Goal: Information Seeking & Learning: Learn about a topic

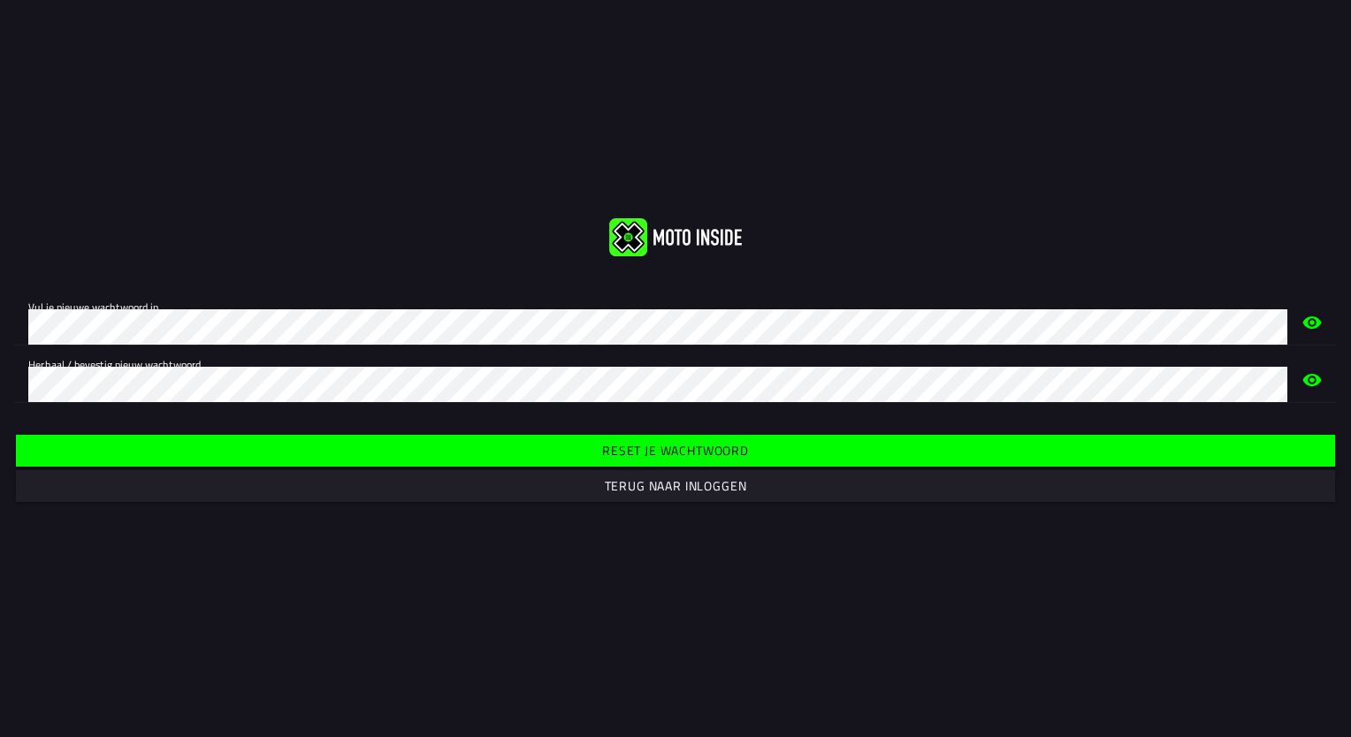
click at [0, 0] on slot "Reset je wachtwoord" at bounding box center [0, 0] width 0 height 0
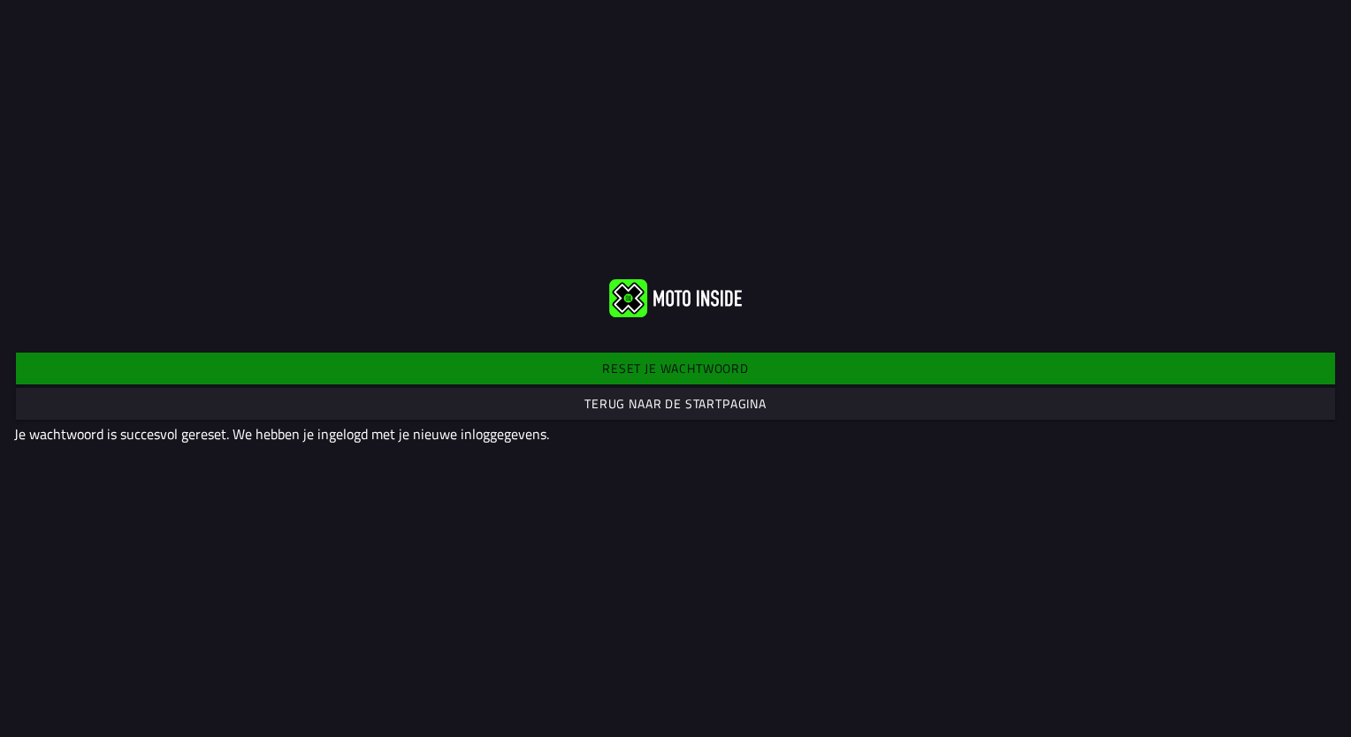
click at [0, 0] on slot "Terug naar de startpagina" at bounding box center [0, 0] width 0 height 0
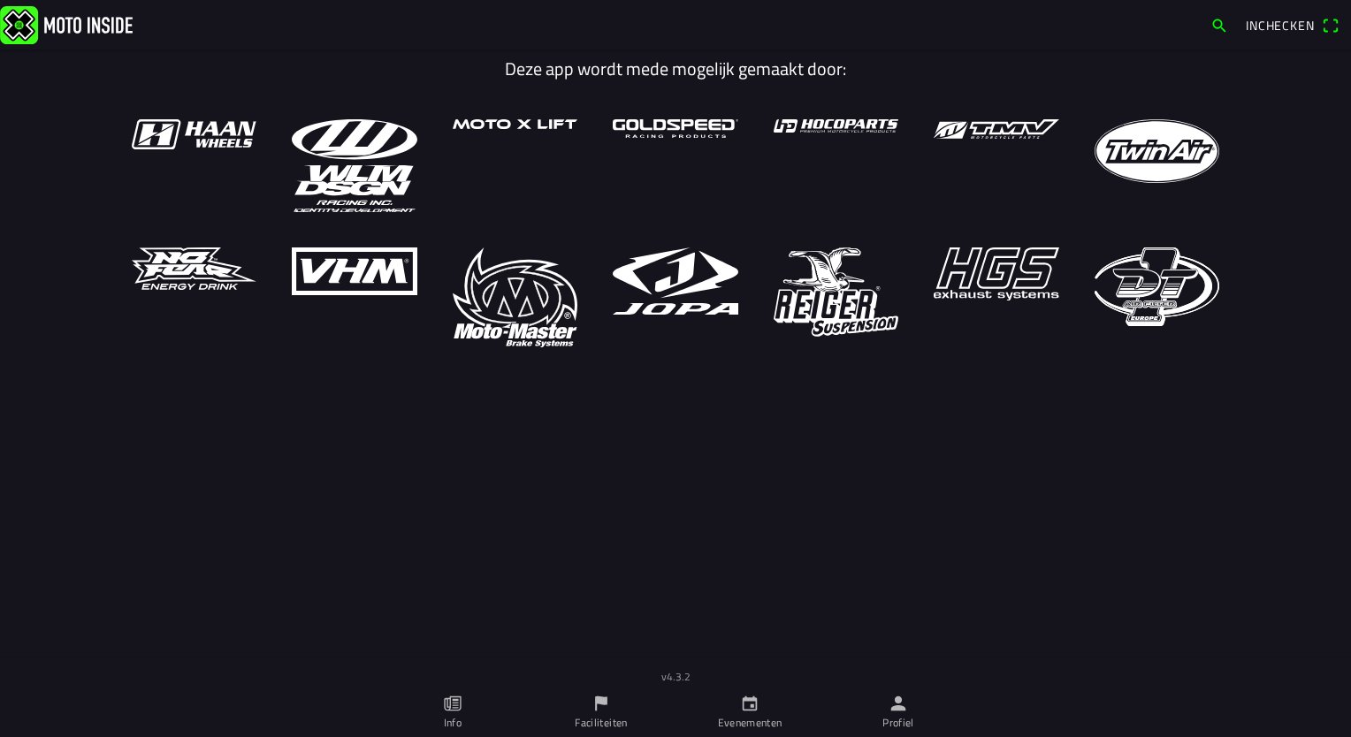
click at [917, 19] on span "Inchecken" at bounding box center [1280, 25] width 69 height 19
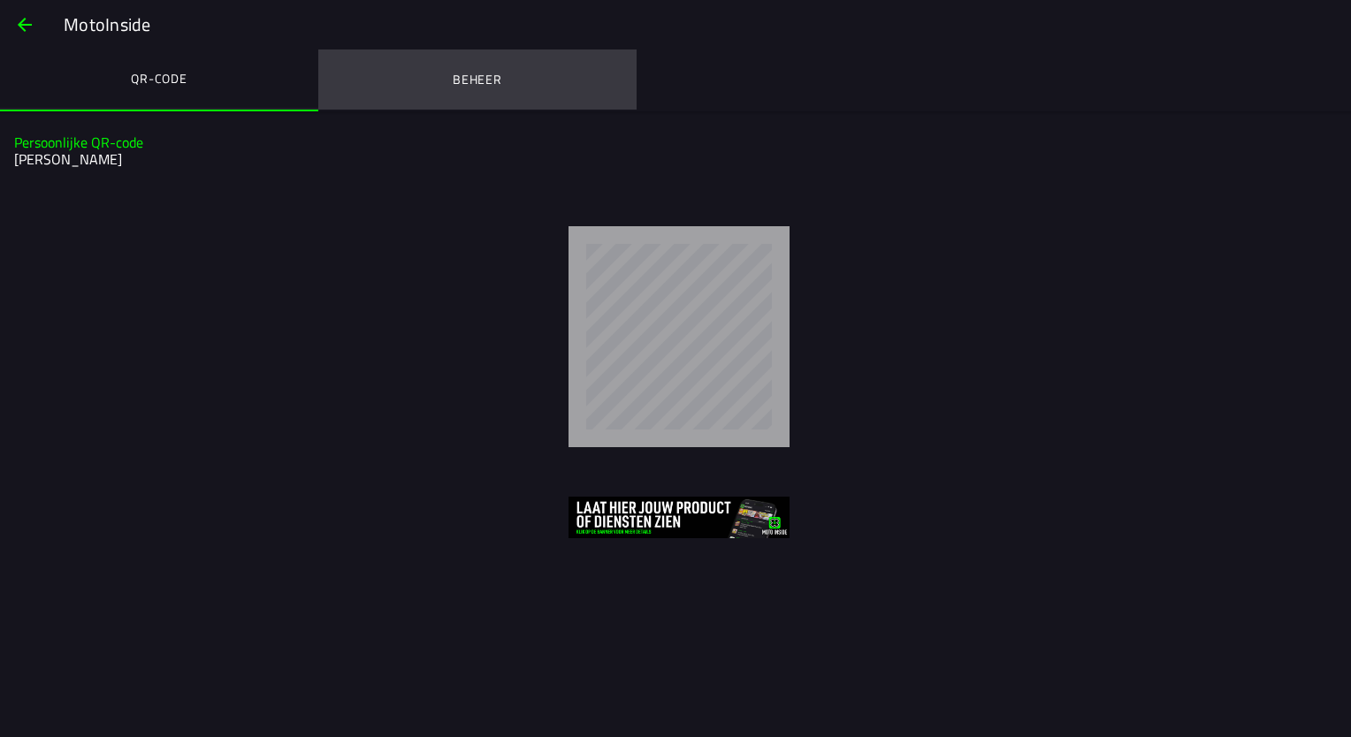
click at [487, 88] on ion-label "Beheer" at bounding box center [478, 79] width 50 height 19
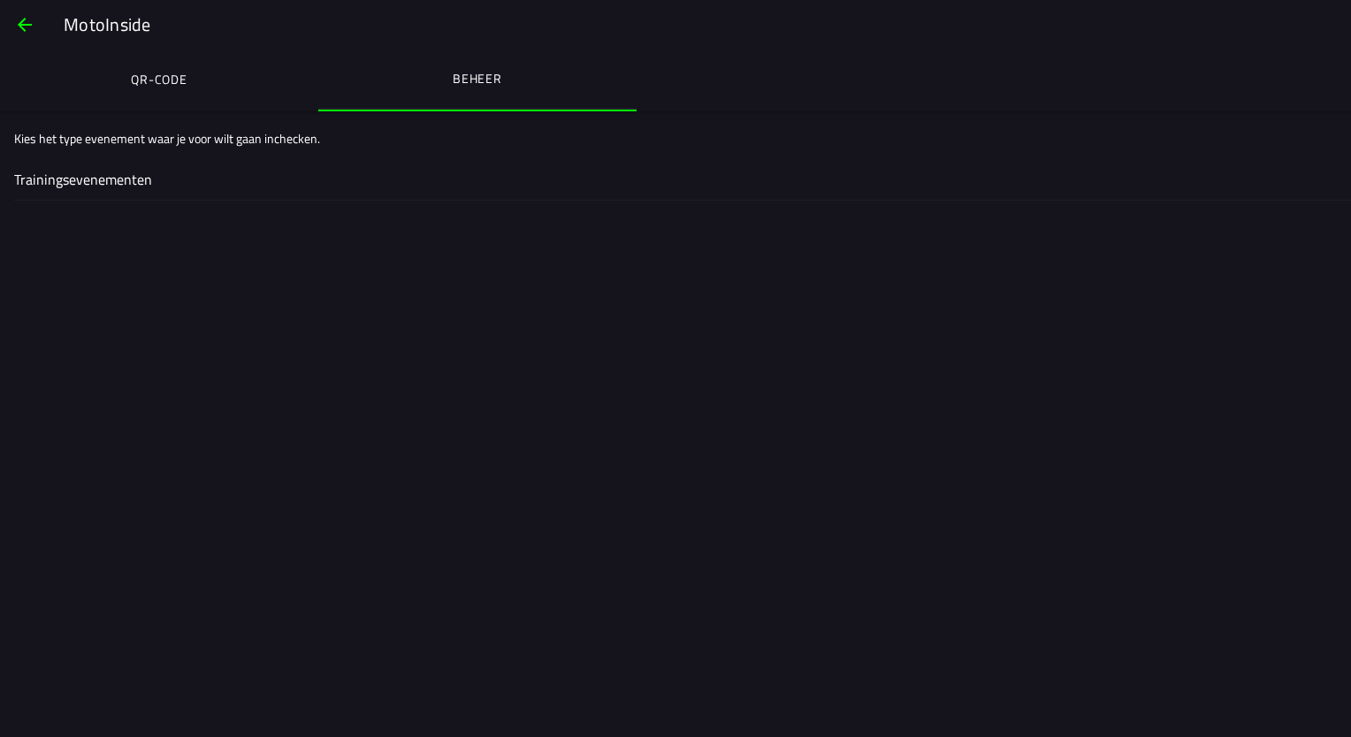
click at [124, 179] on ion-label "Trainingsevenementen" at bounding box center [675, 179] width 1323 height 21
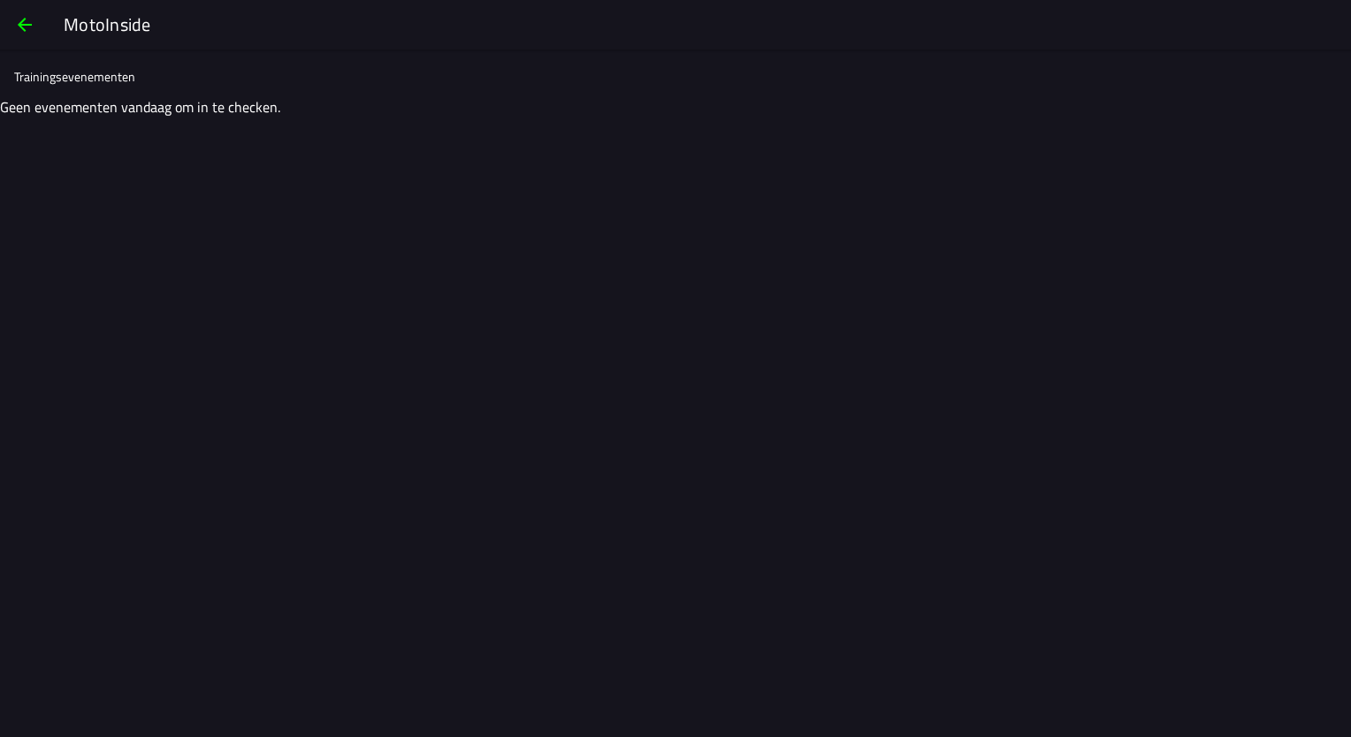
click at [19, 26] on span "button" at bounding box center [24, 25] width 21 height 42
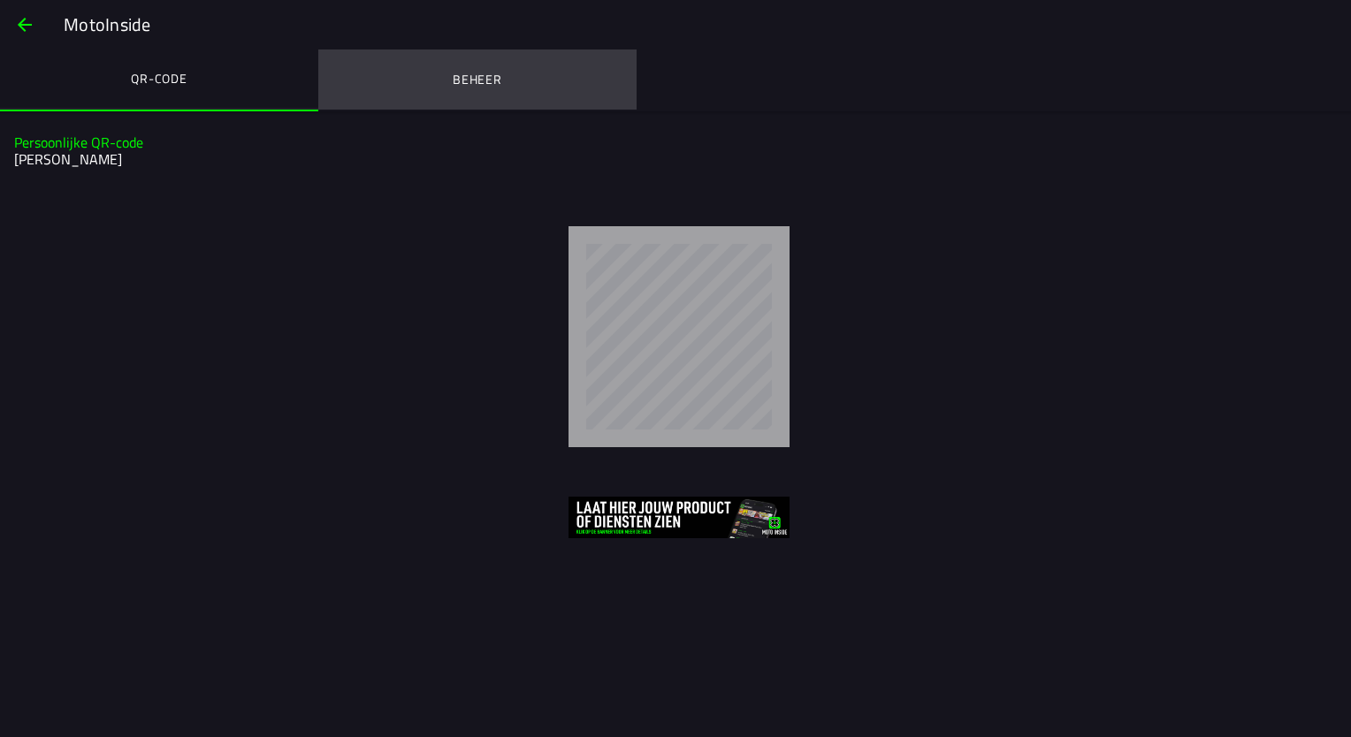
click at [467, 82] on ion-label "Beheer" at bounding box center [478, 79] width 50 height 19
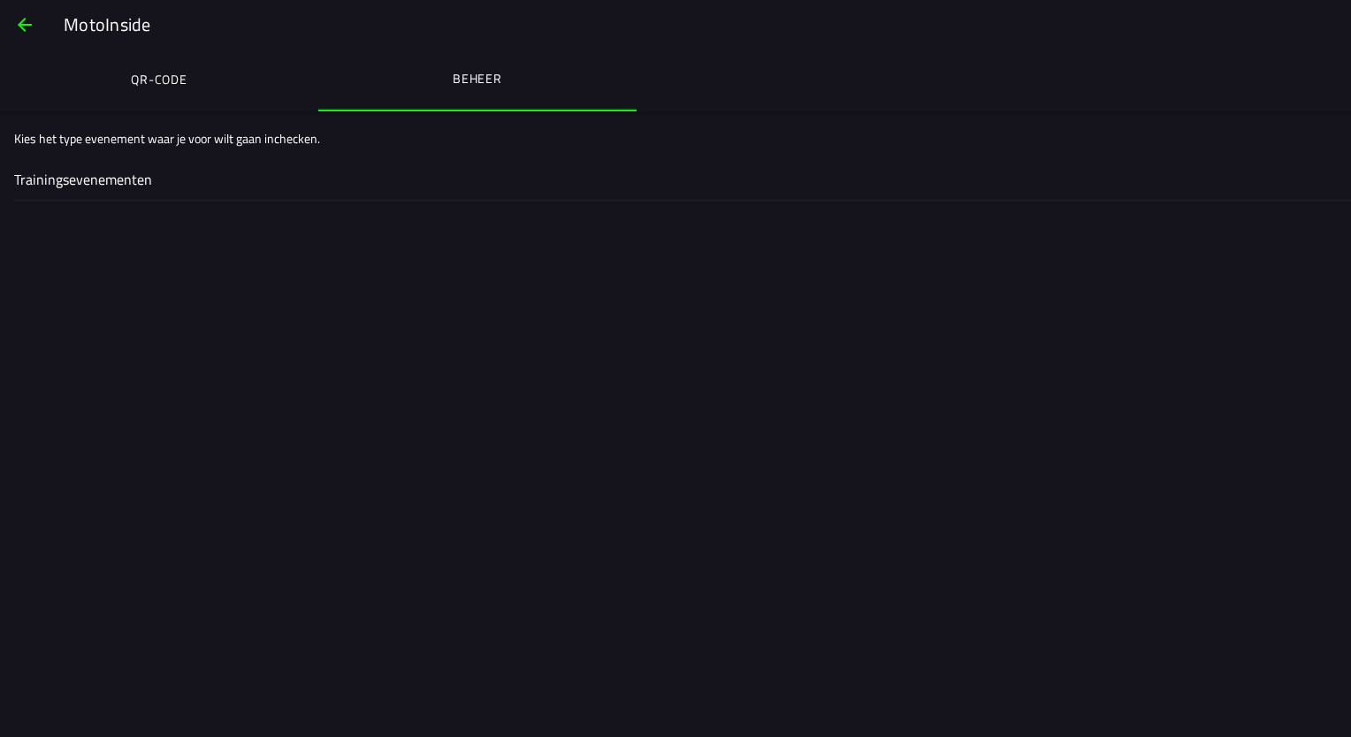
click at [21, 23] on span "button" at bounding box center [24, 25] width 21 height 42
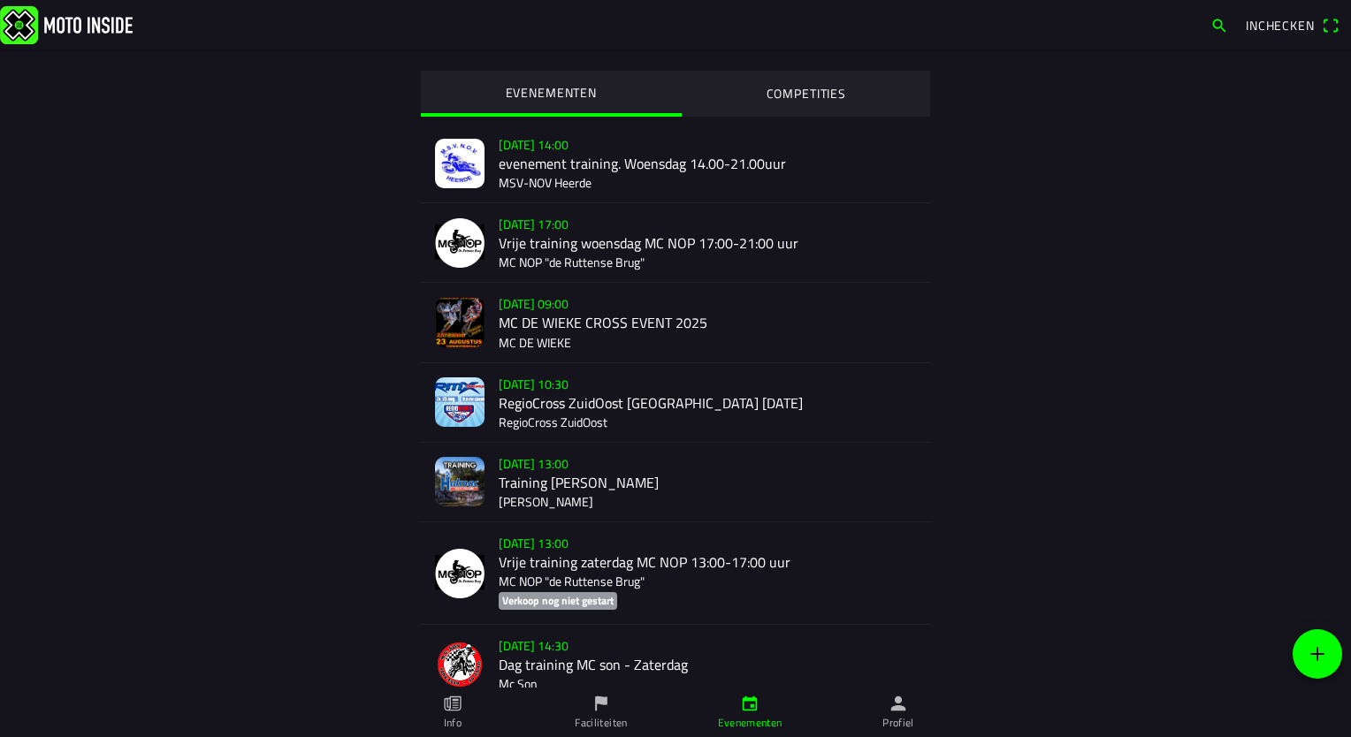
click at [529, 327] on div "[DATE] 09:00 MC DE WIEKE CROSS EVENT 2025 MC DE WIEKE" at bounding box center [707, 322] width 417 height 79
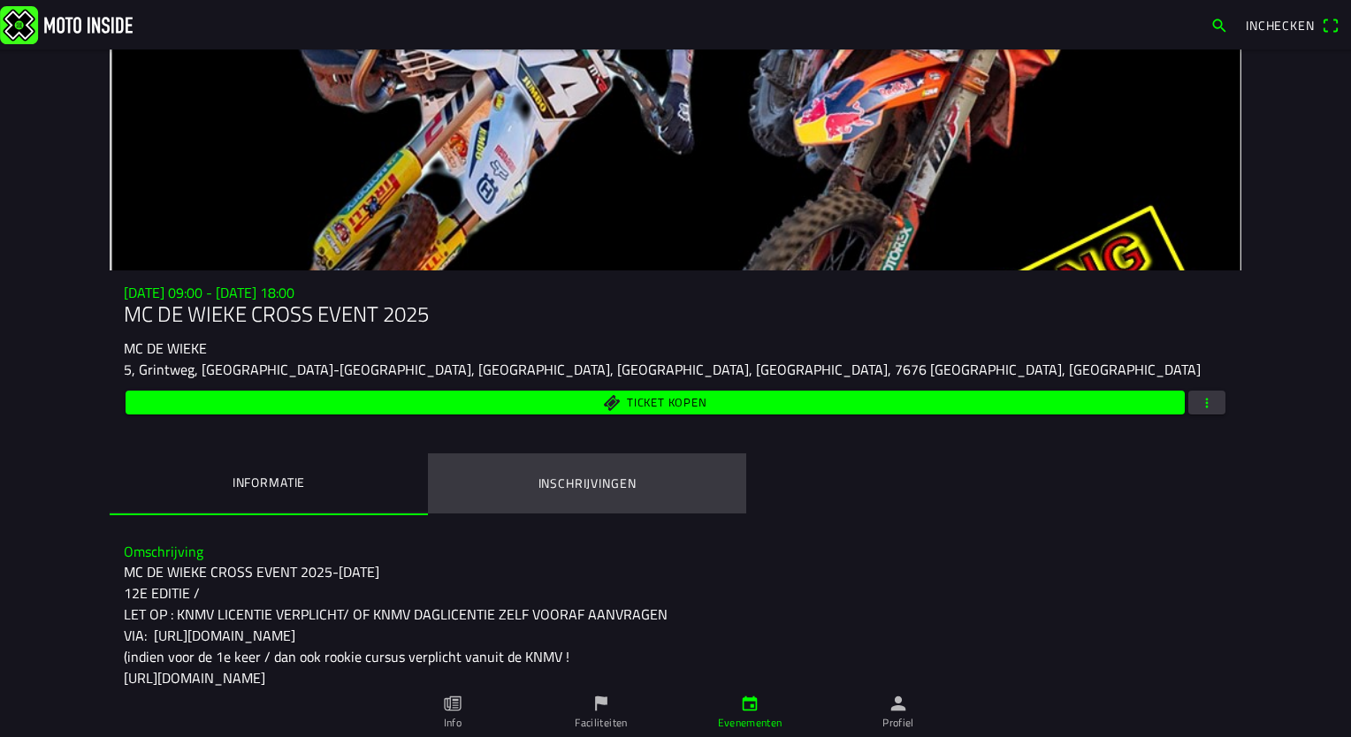
click at [562, 484] on ion-label "Inschrijvingen" at bounding box center [587, 483] width 98 height 19
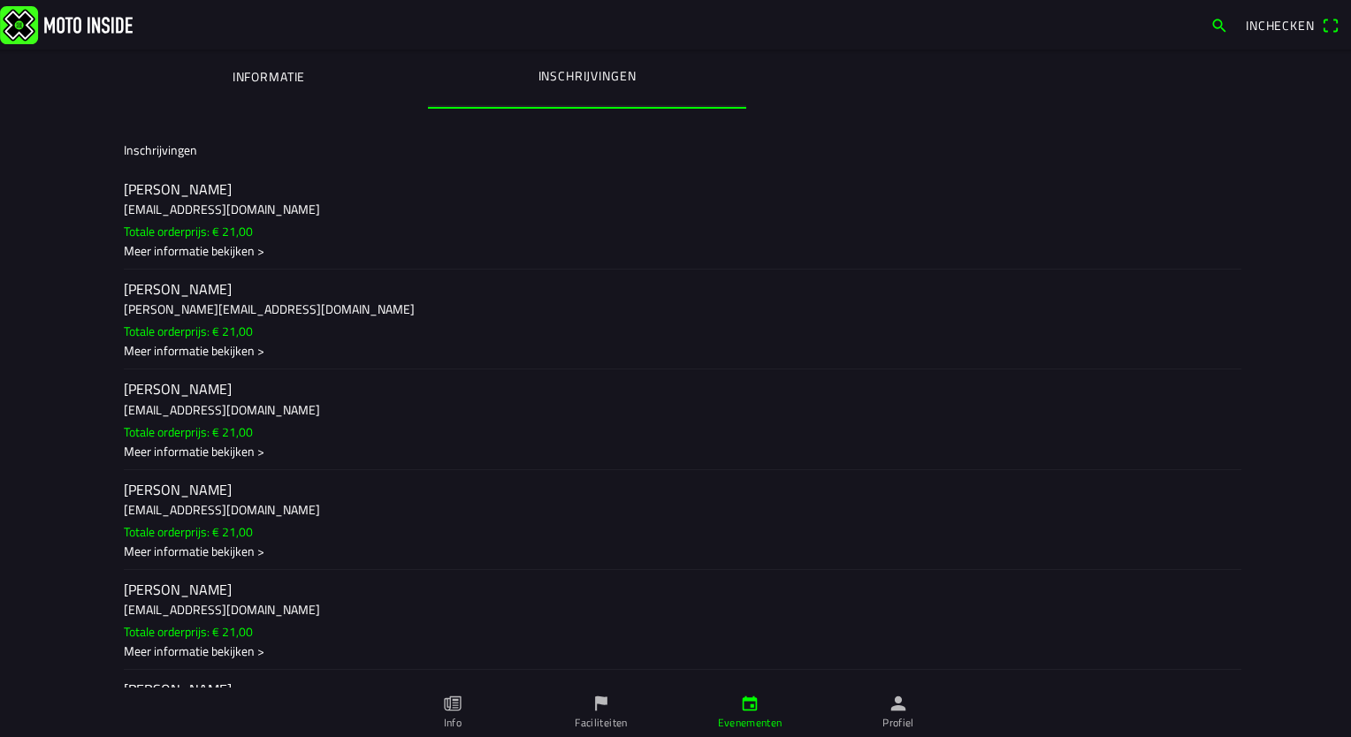
scroll to position [336, 0]
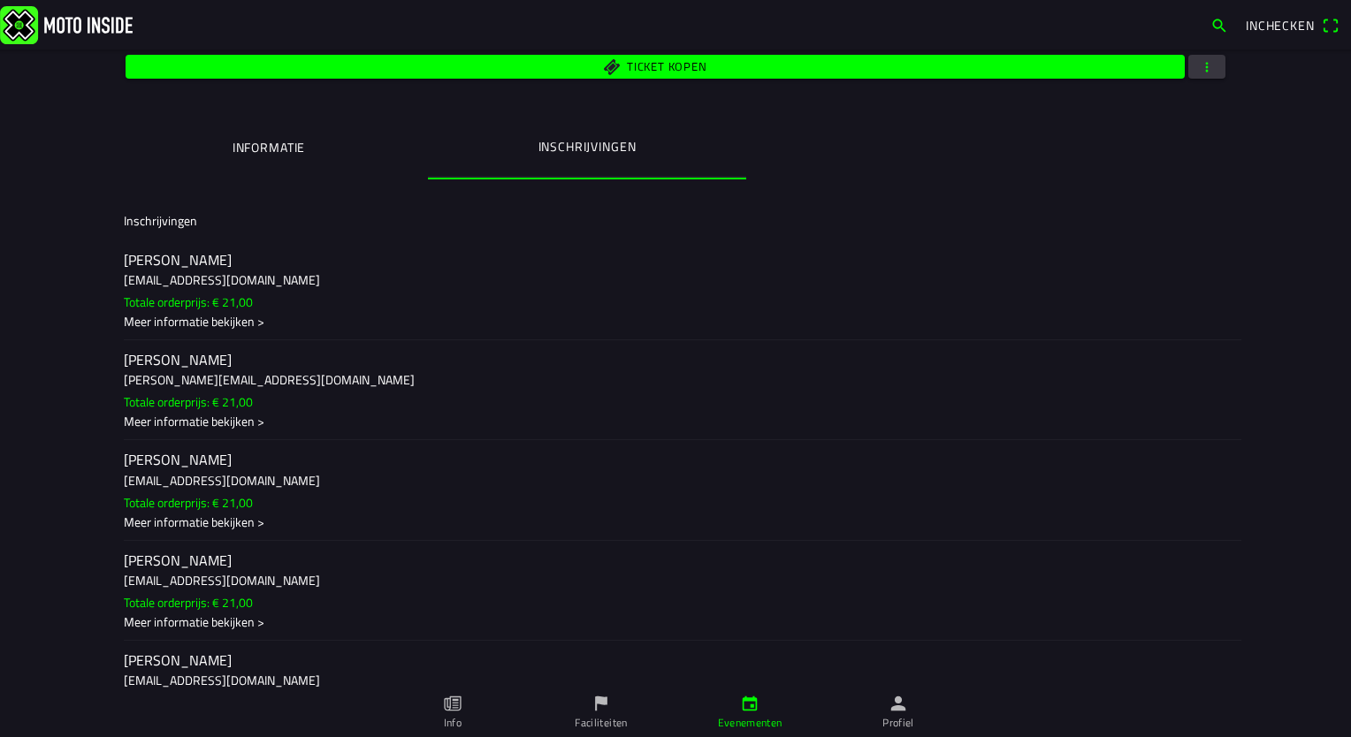
click at [268, 143] on ion-label "Informatie" at bounding box center [269, 147] width 72 height 19
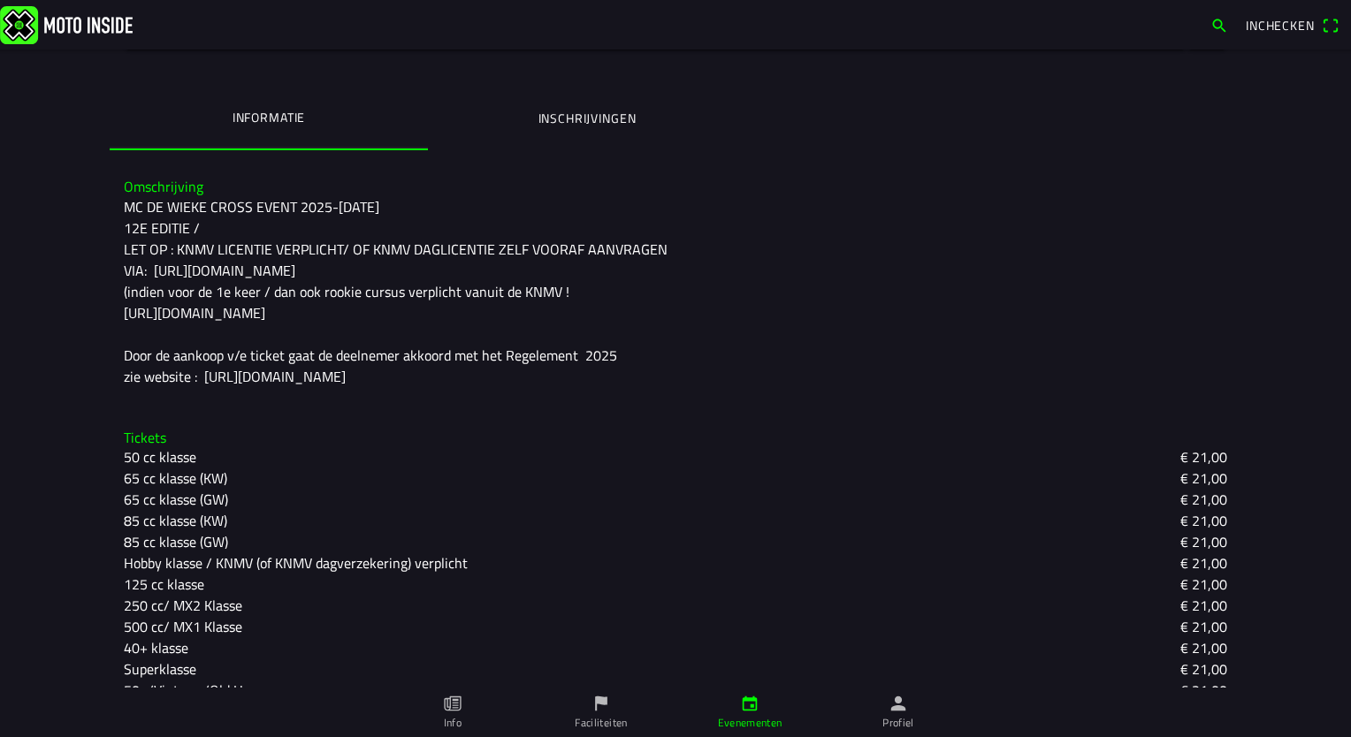
scroll to position [392, 0]
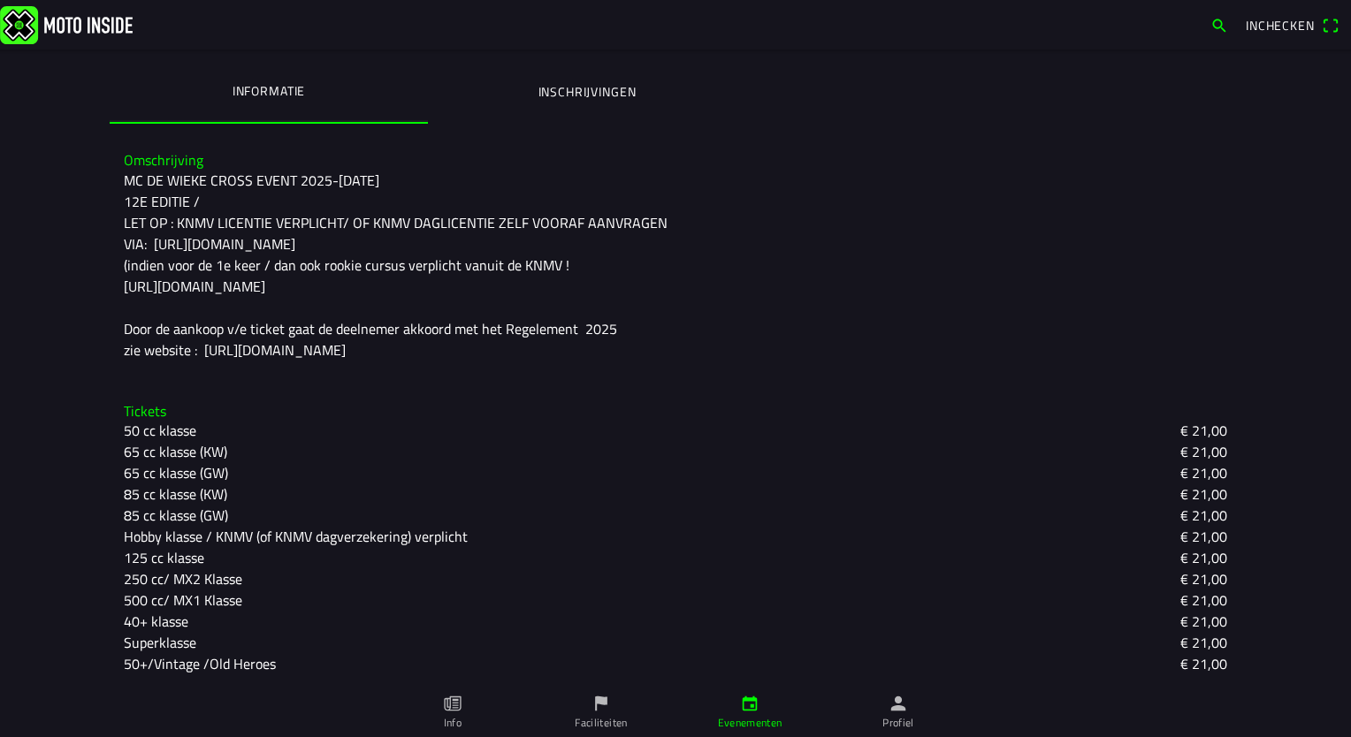
click at [598, 87] on ion-label "Inschrijvingen" at bounding box center [587, 91] width 98 height 19
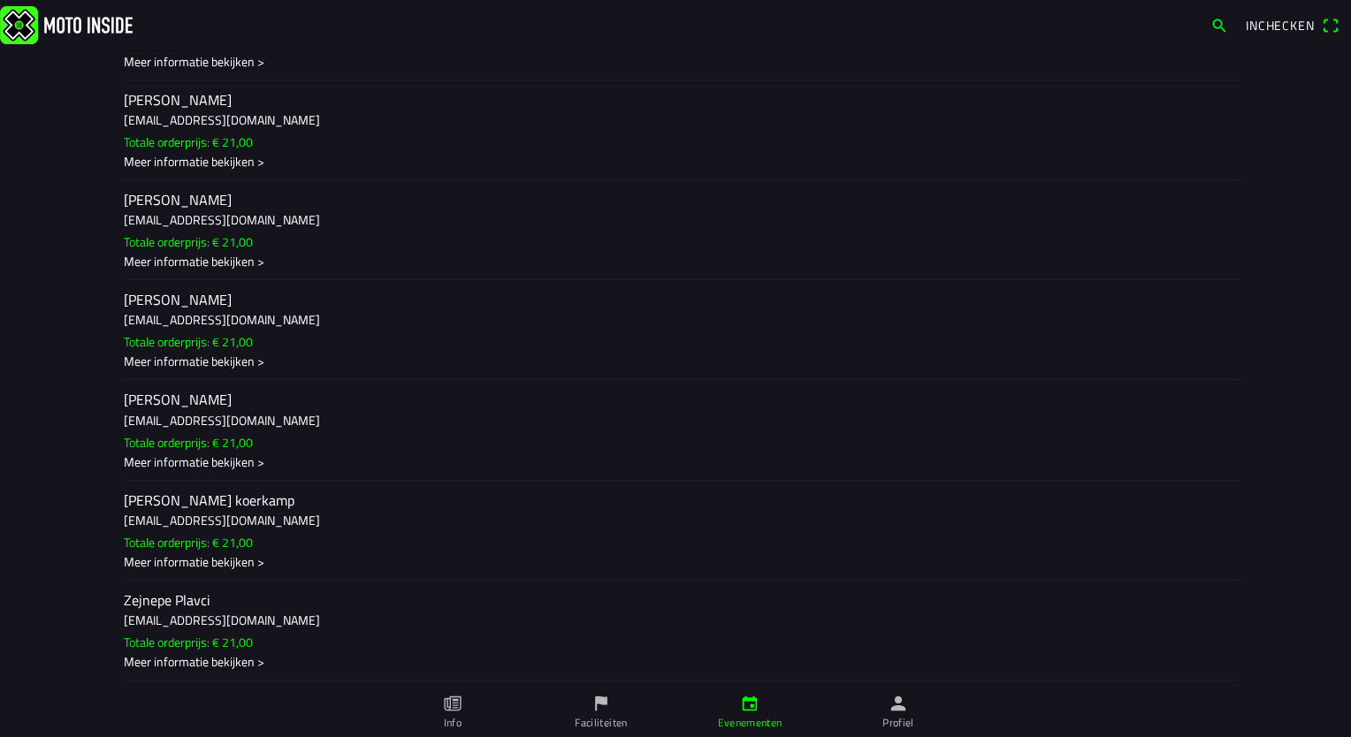
scroll to position [11282, 0]
click at [158, 456] on div "Meer informatie bekijken >" at bounding box center [675, 462] width 1103 height 19
click at [35, 432] on ion-backdrop at bounding box center [675, 368] width 1351 height 737
click at [185, 544] on div "Meer informatie bekijken >" at bounding box center [675, 661] width 1103 height 19
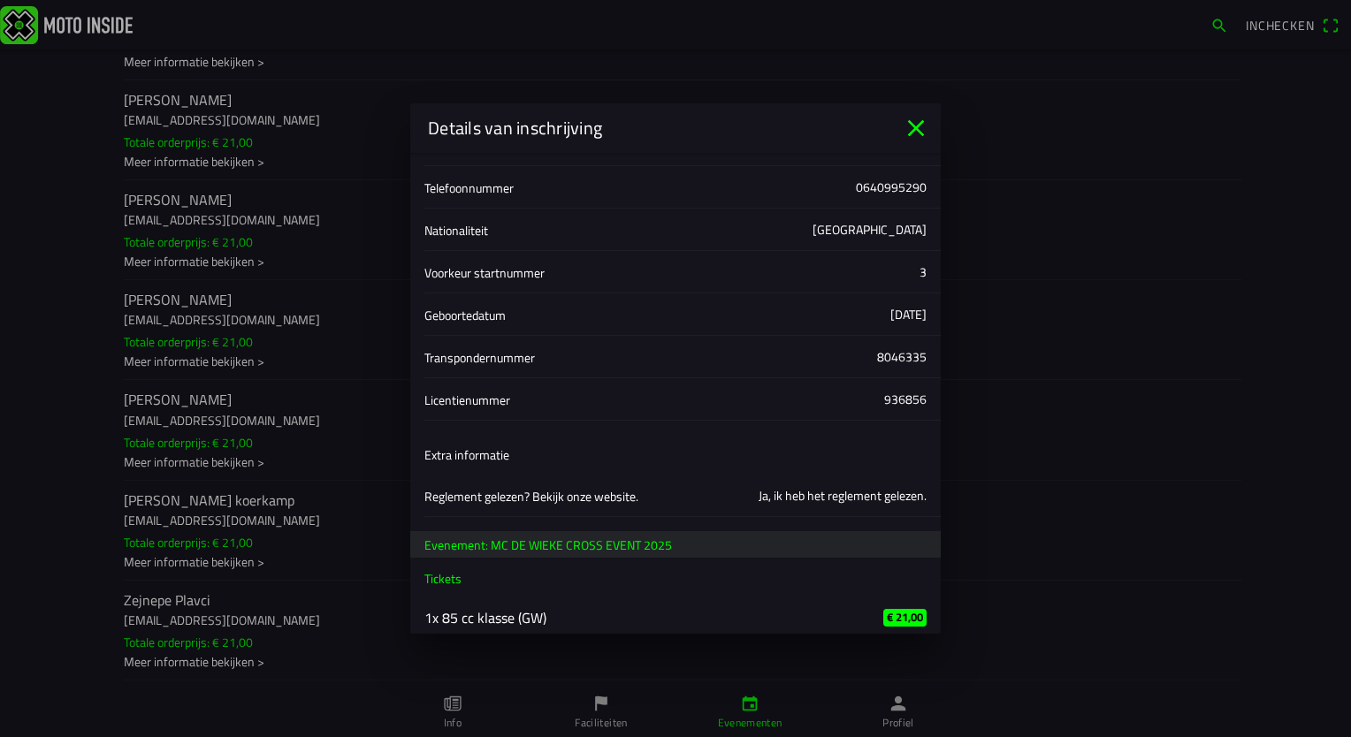
scroll to position [303, 0]
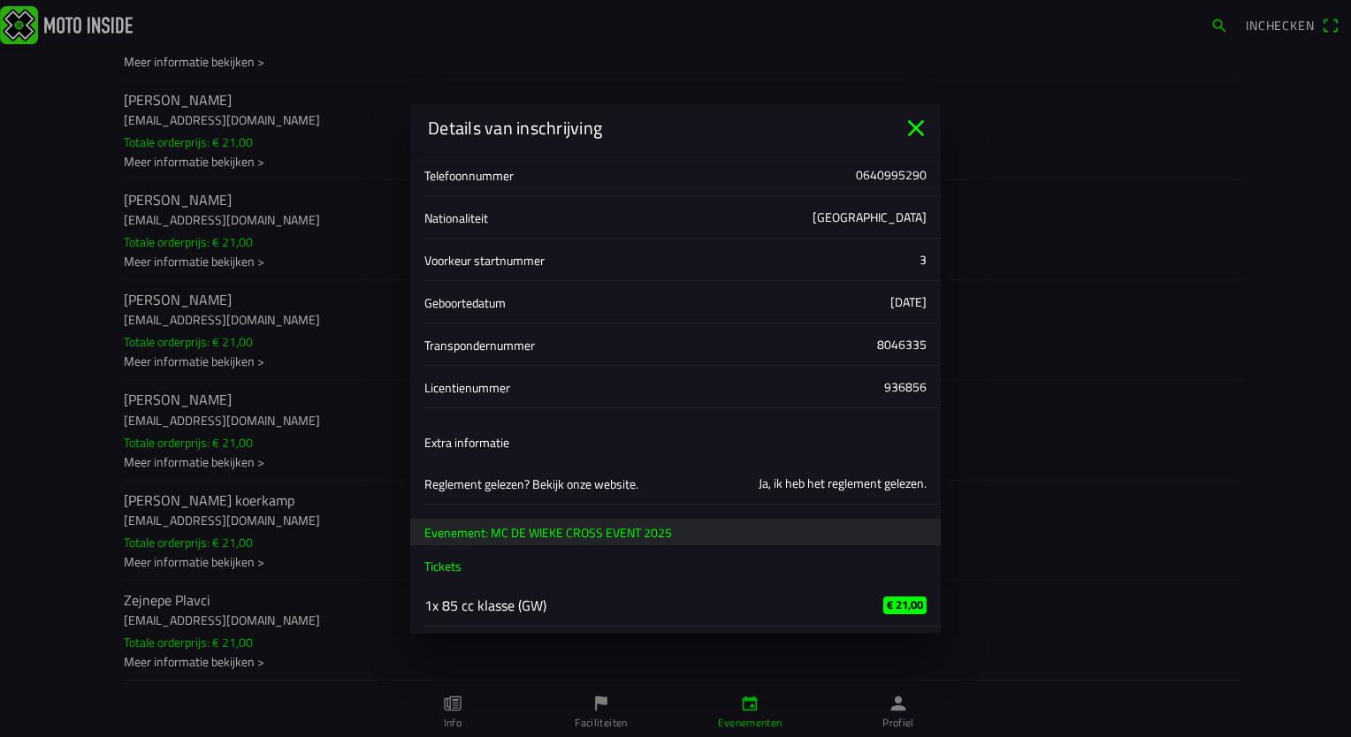
click at [915, 133] on icon "close" at bounding box center [916, 128] width 28 height 28
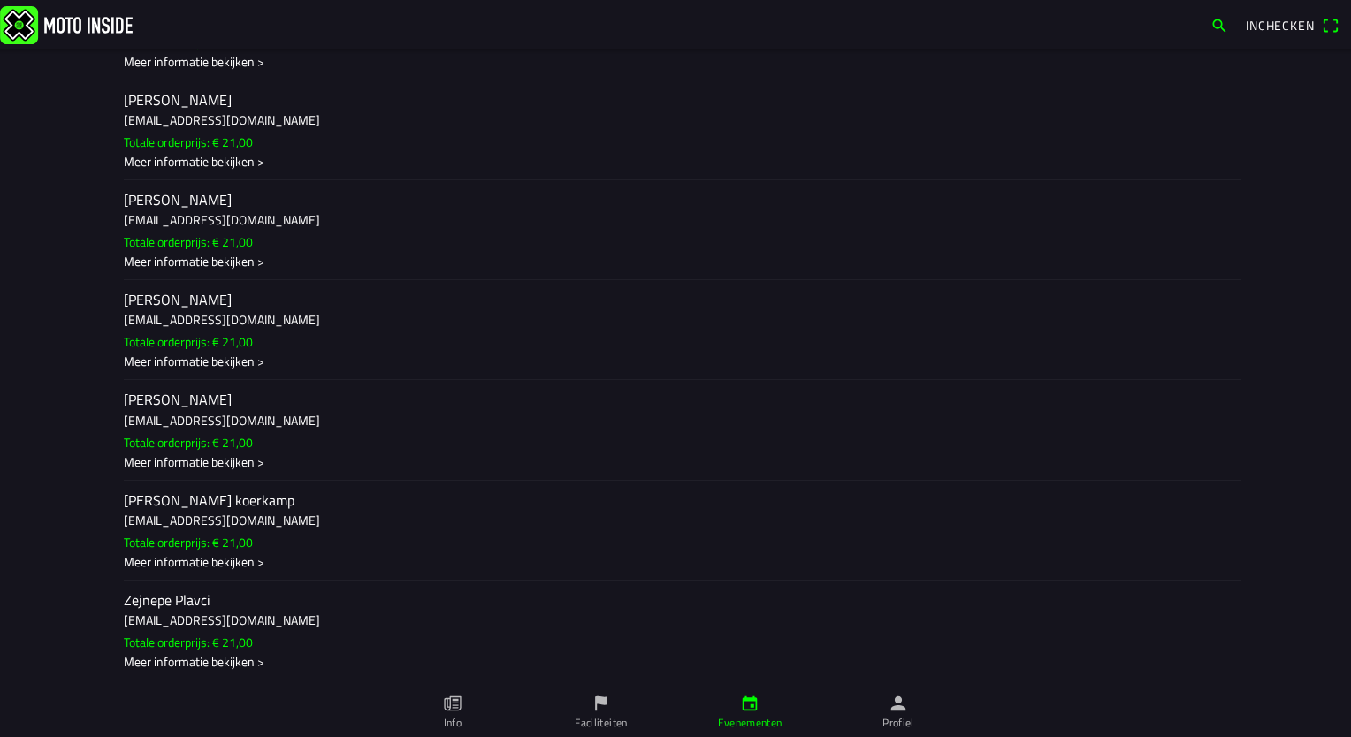
click at [451, 544] on icon "paper" at bounding box center [452, 703] width 19 height 19
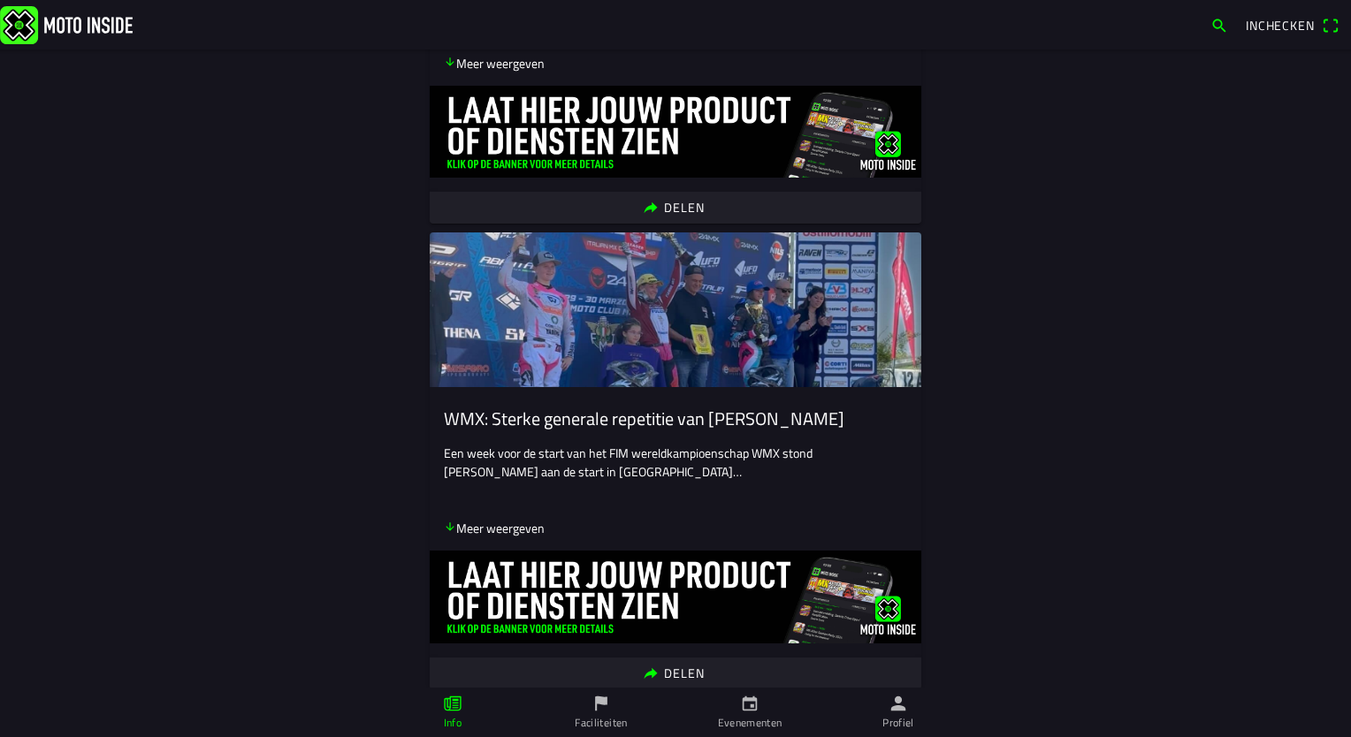
scroll to position [530, 0]
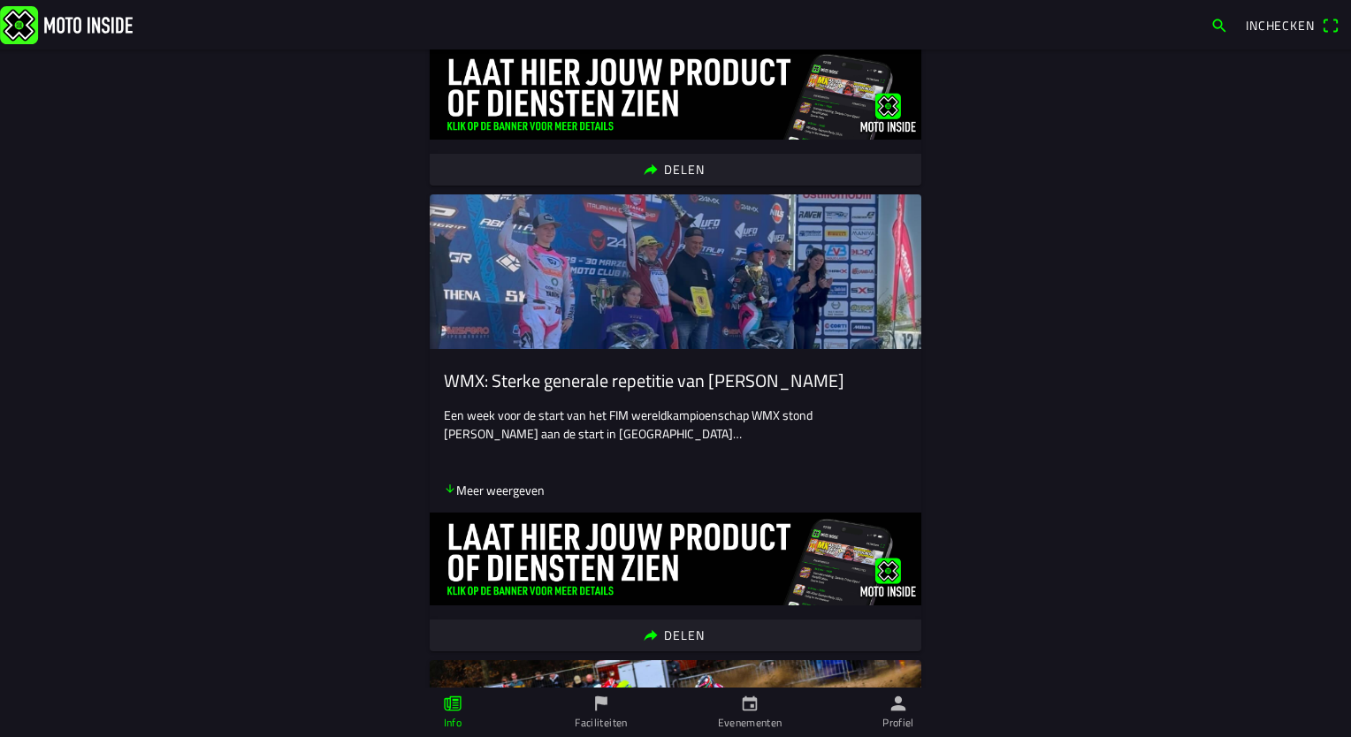
click at [588, 544] on ion-label "Faciliteiten" at bounding box center [601, 723] width 52 height 16
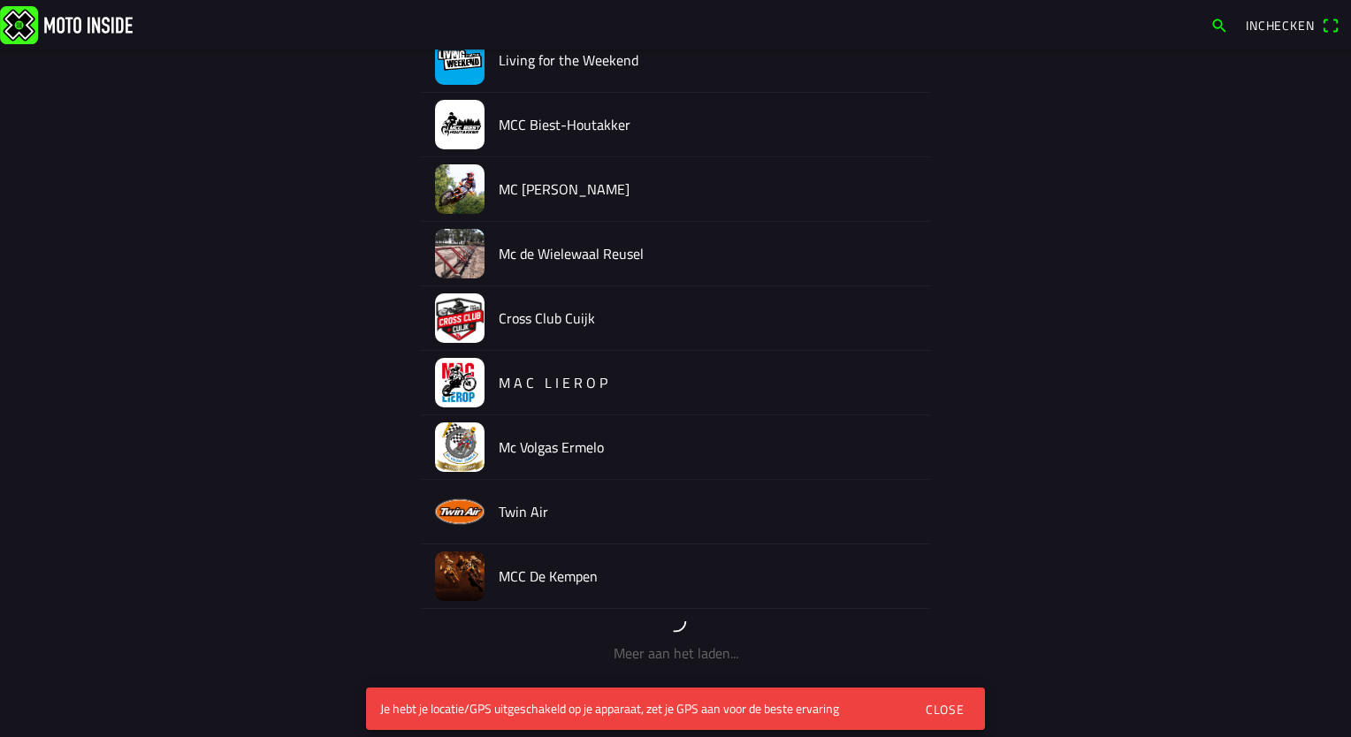
scroll to position [306, 0]
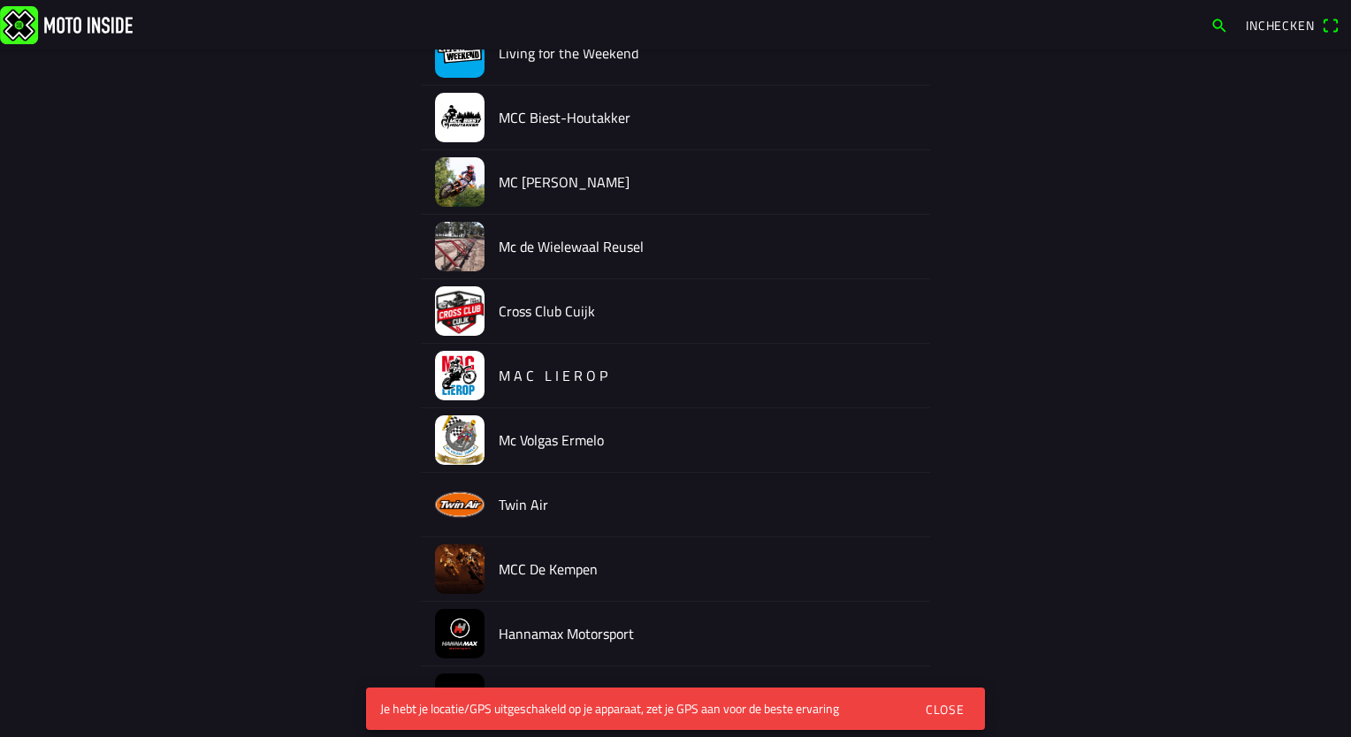
click at [917, 544] on div "Close" at bounding box center [945, 709] width 39 height 19
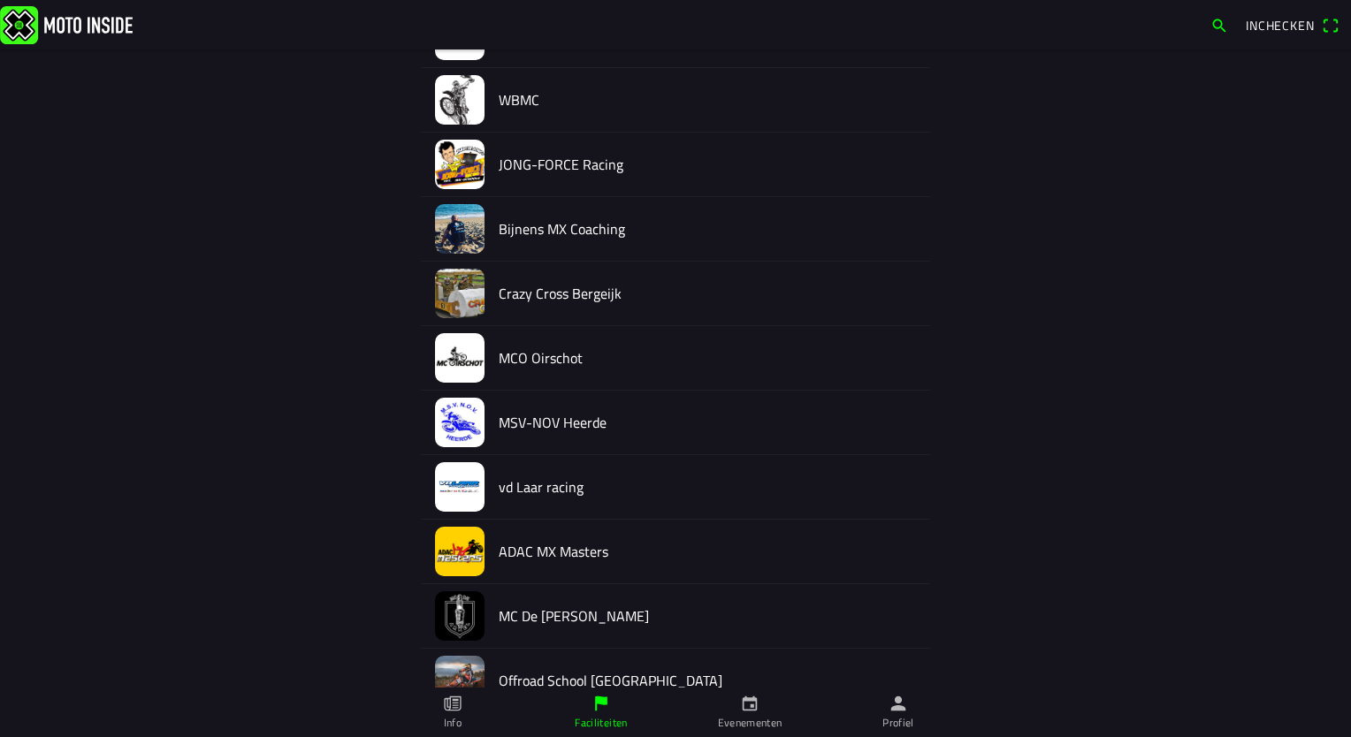
scroll to position [1367, 0]
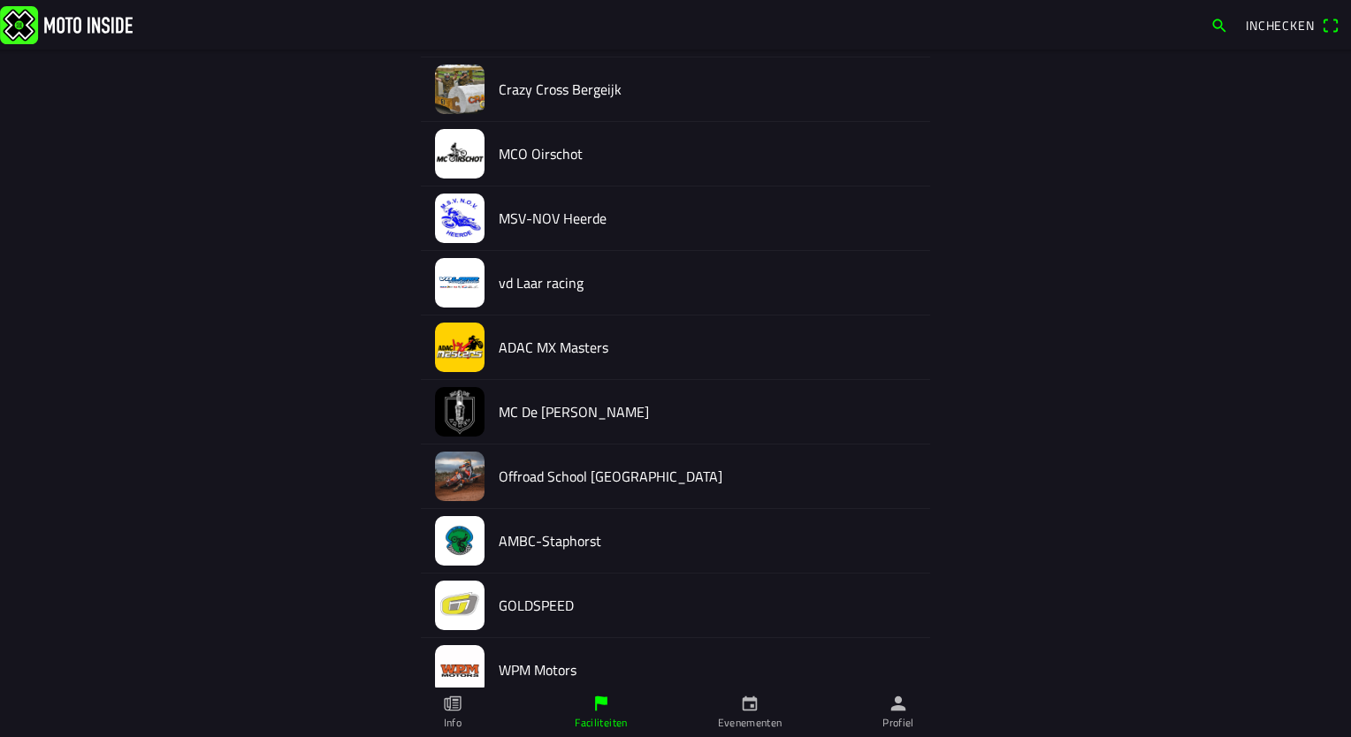
click at [753, 544] on ion-label "Evenementen" at bounding box center [750, 723] width 65 height 16
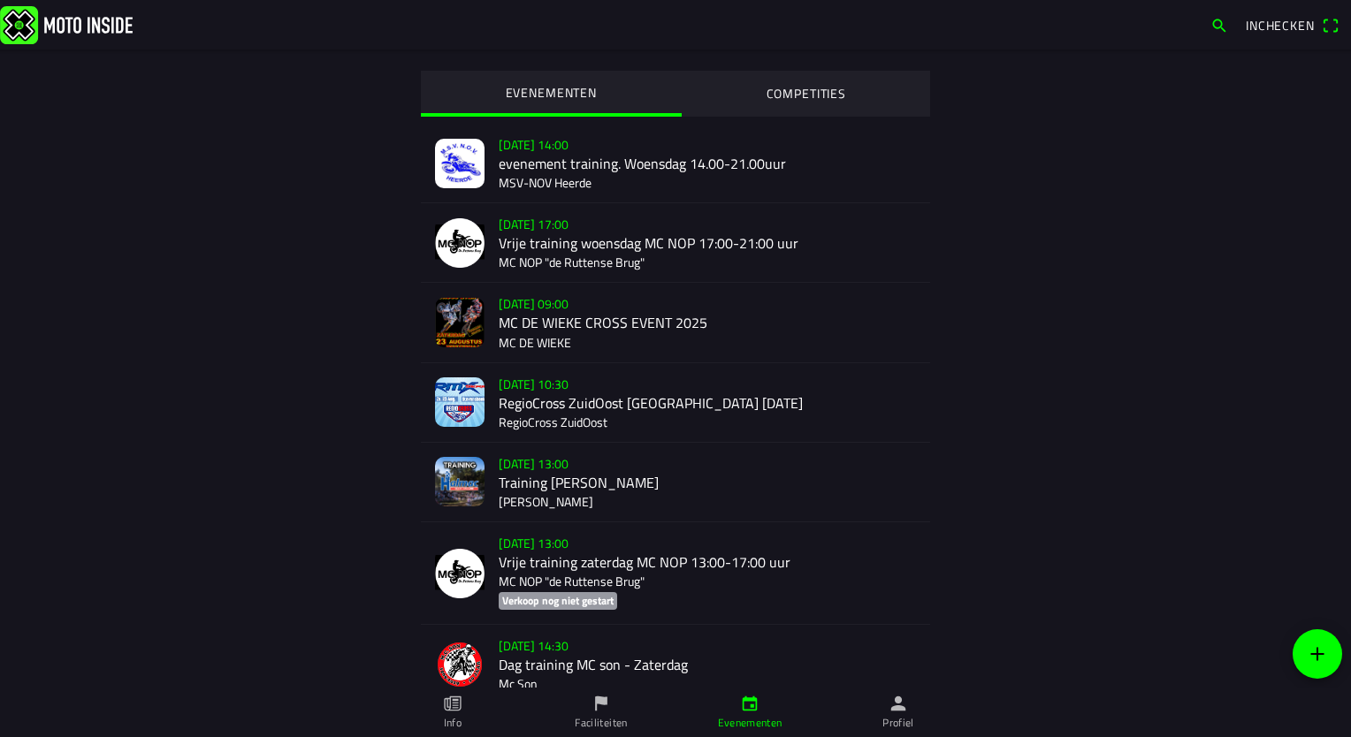
click at [569, 325] on div "[DATE] 09:00 MC DE WIEKE CROSS EVENT 2025 MC DE WIEKE" at bounding box center [707, 322] width 417 height 79
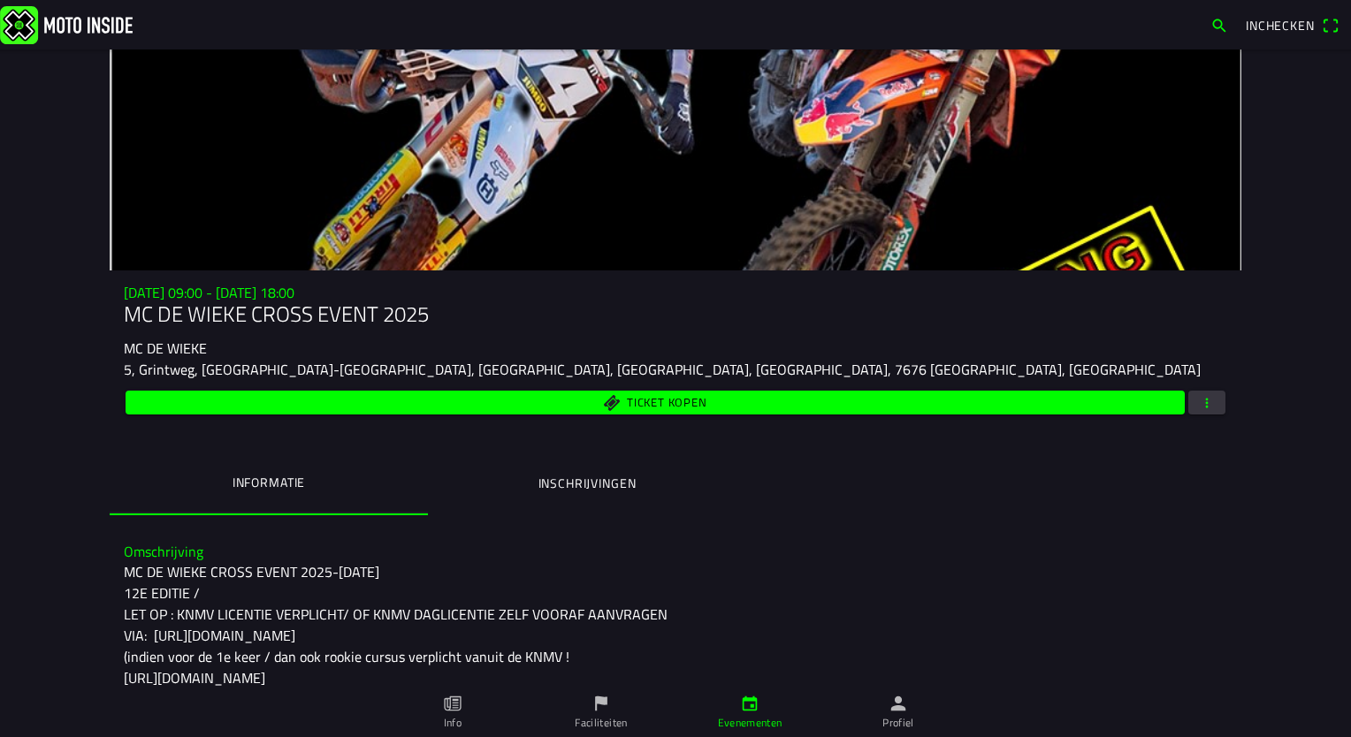
click at [917, 400] on span "button" at bounding box center [1207, 403] width 16 height 24
click at [852, 510] on ion-backdrop at bounding box center [675, 368] width 1351 height 737
click at [547, 481] on ion-label "Inschrijvingen" at bounding box center [587, 483] width 98 height 19
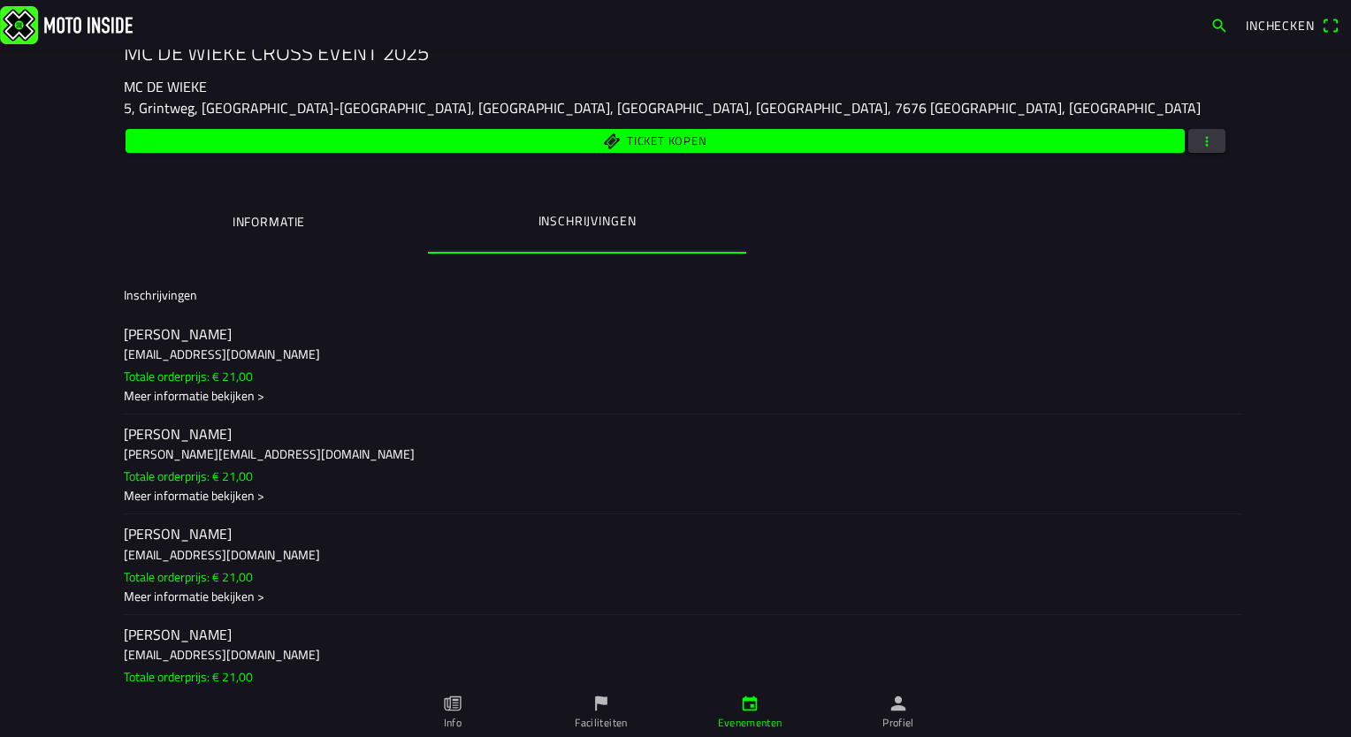
scroll to position [265, 0]
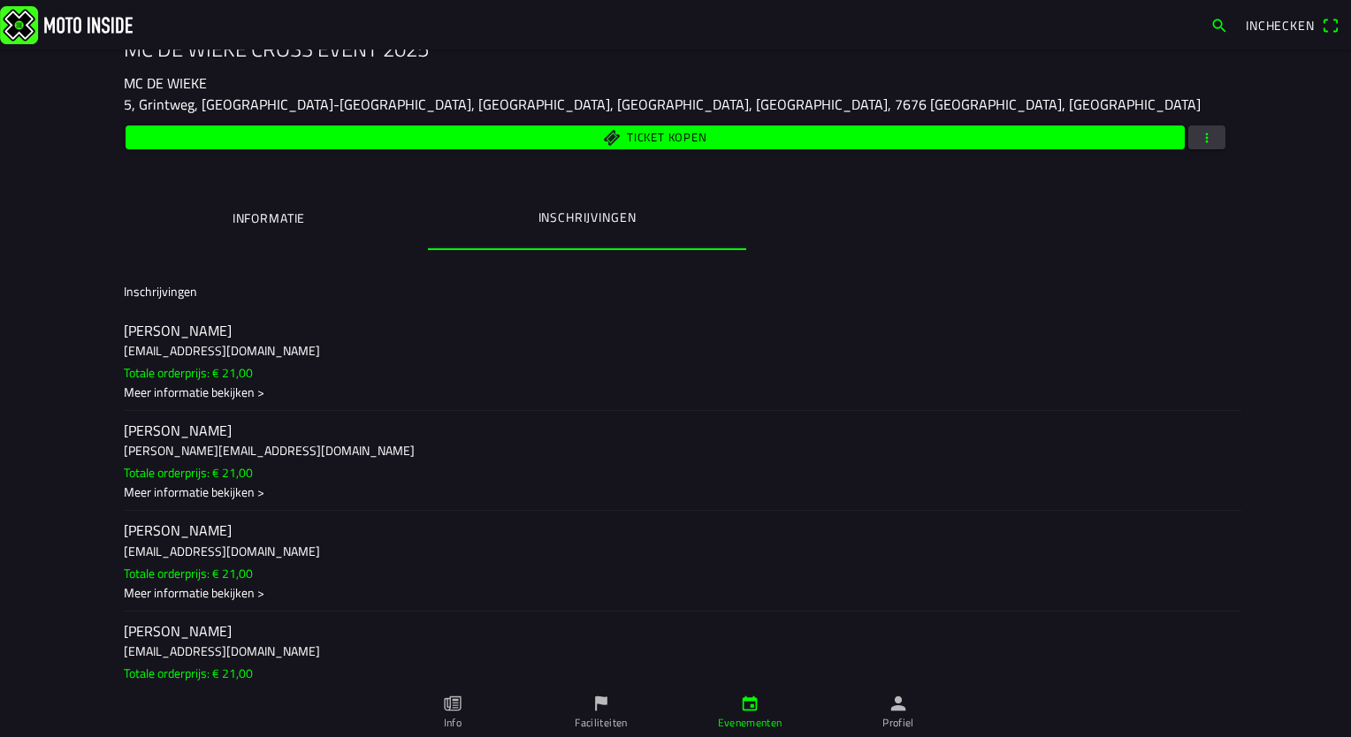
click at [251, 391] on div "Meer informatie bekijken >" at bounding box center [675, 393] width 1103 height 19
click at [28, 370] on ion-backdrop at bounding box center [675, 368] width 1351 height 737
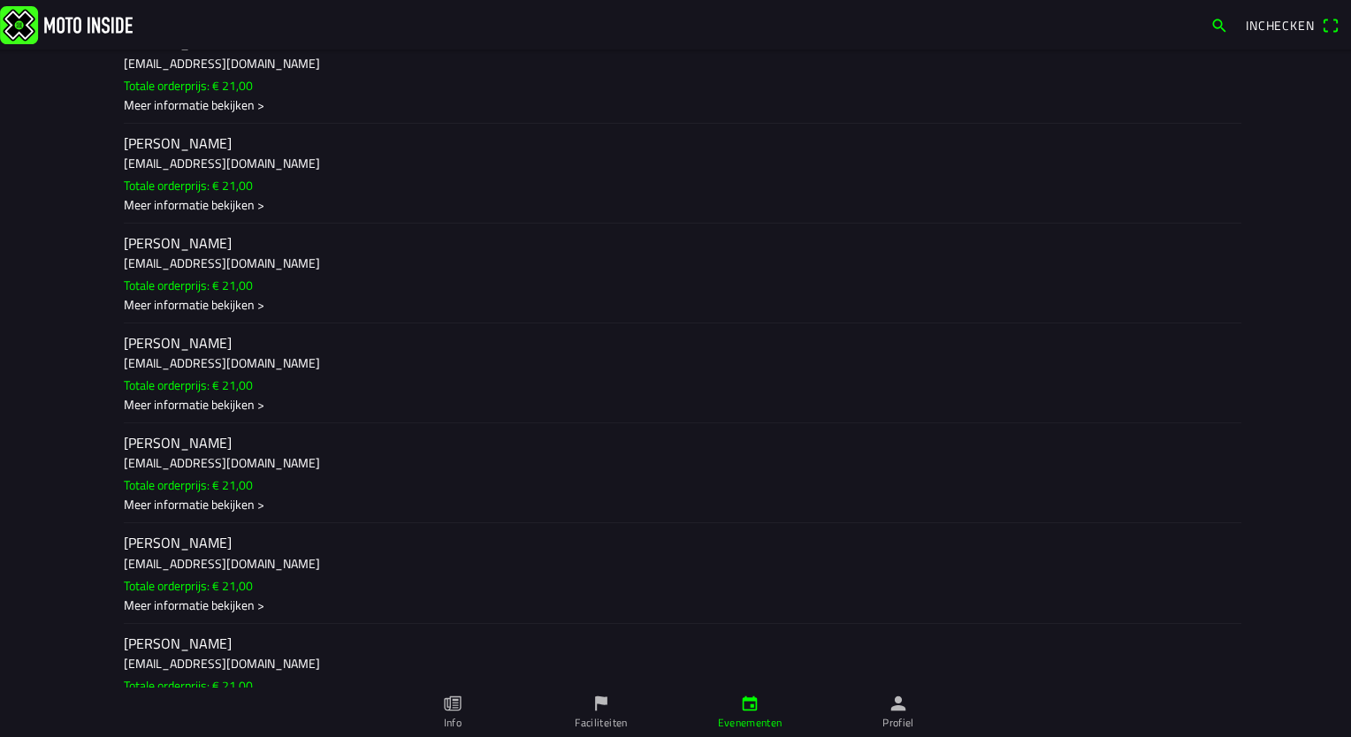
scroll to position [796, 0]
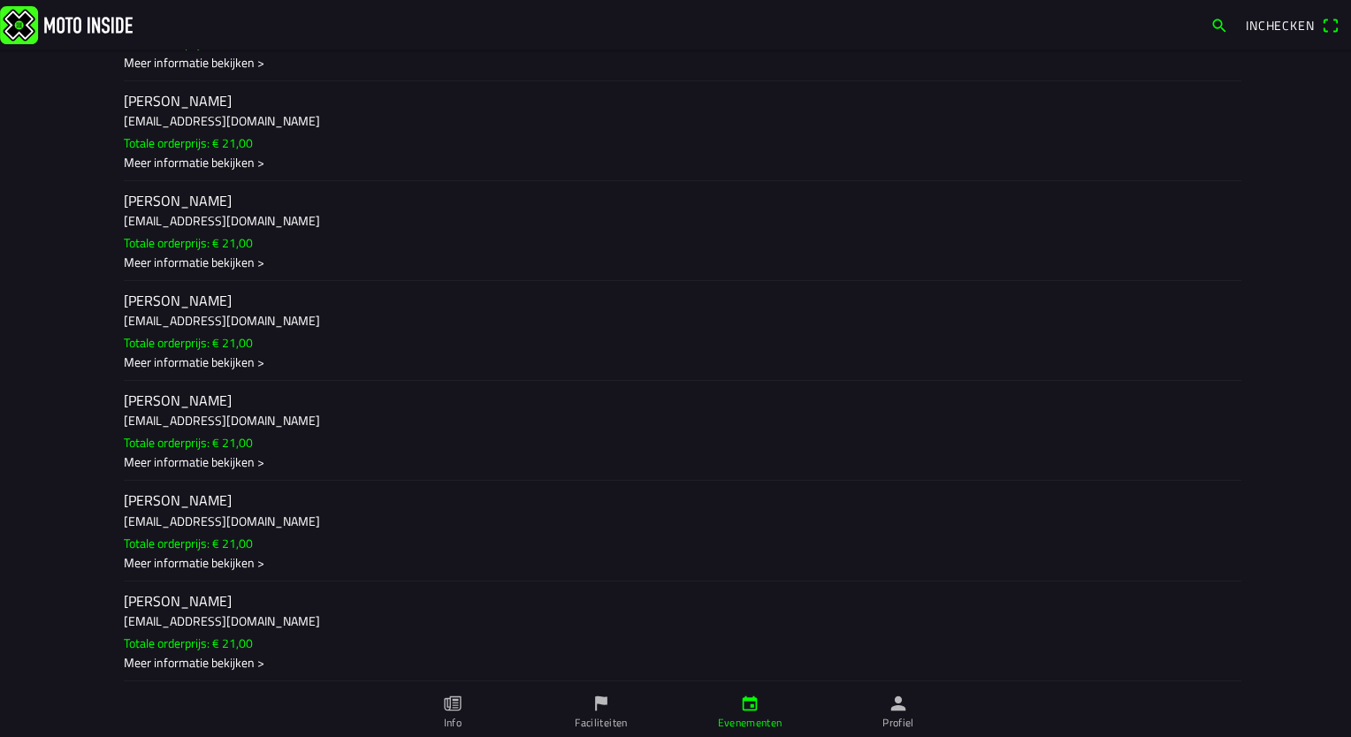
click at [188, 372] on div "Meer informatie bekijken >" at bounding box center [675, 363] width 1103 height 19
click at [85, 411] on ion-backdrop at bounding box center [675, 368] width 1351 height 737
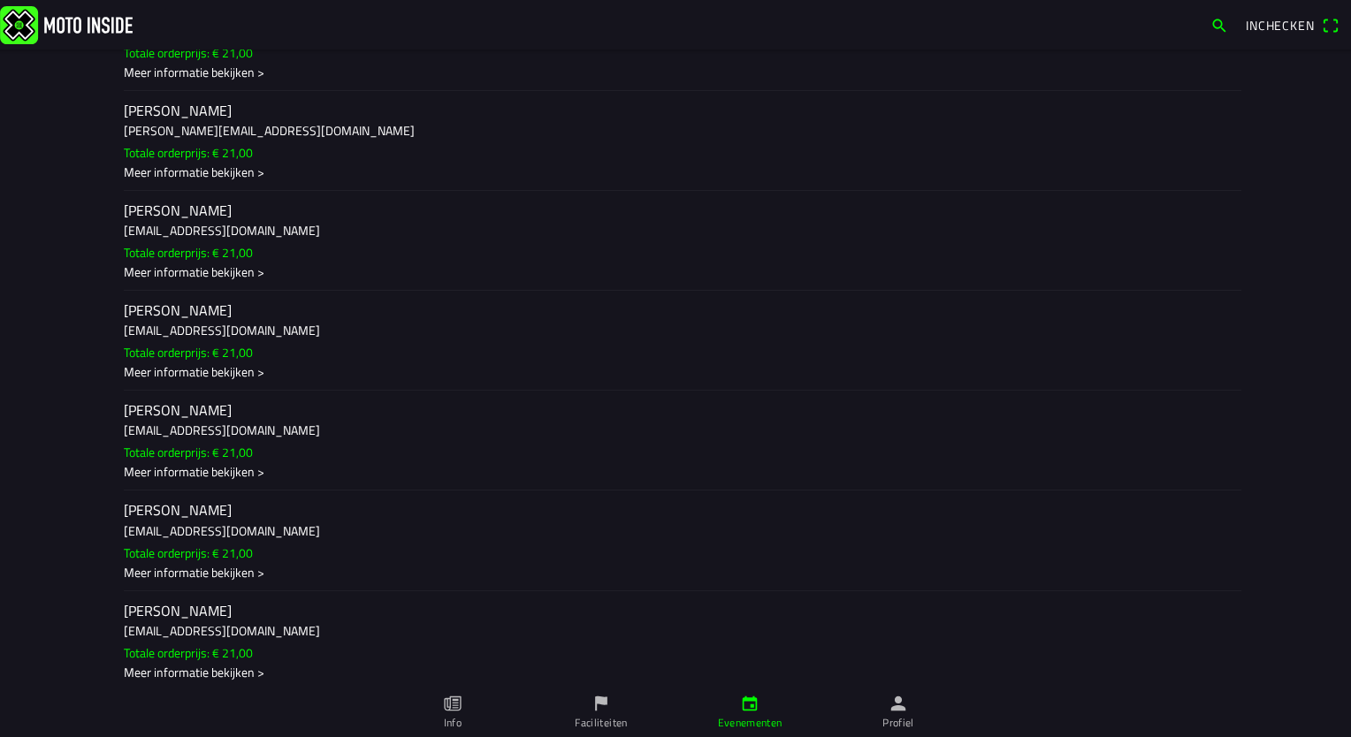
click at [216, 281] on div "Meer informatie bekijken >" at bounding box center [675, 272] width 1103 height 19
click at [11, 342] on ion-backdrop at bounding box center [675, 368] width 1351 height 737
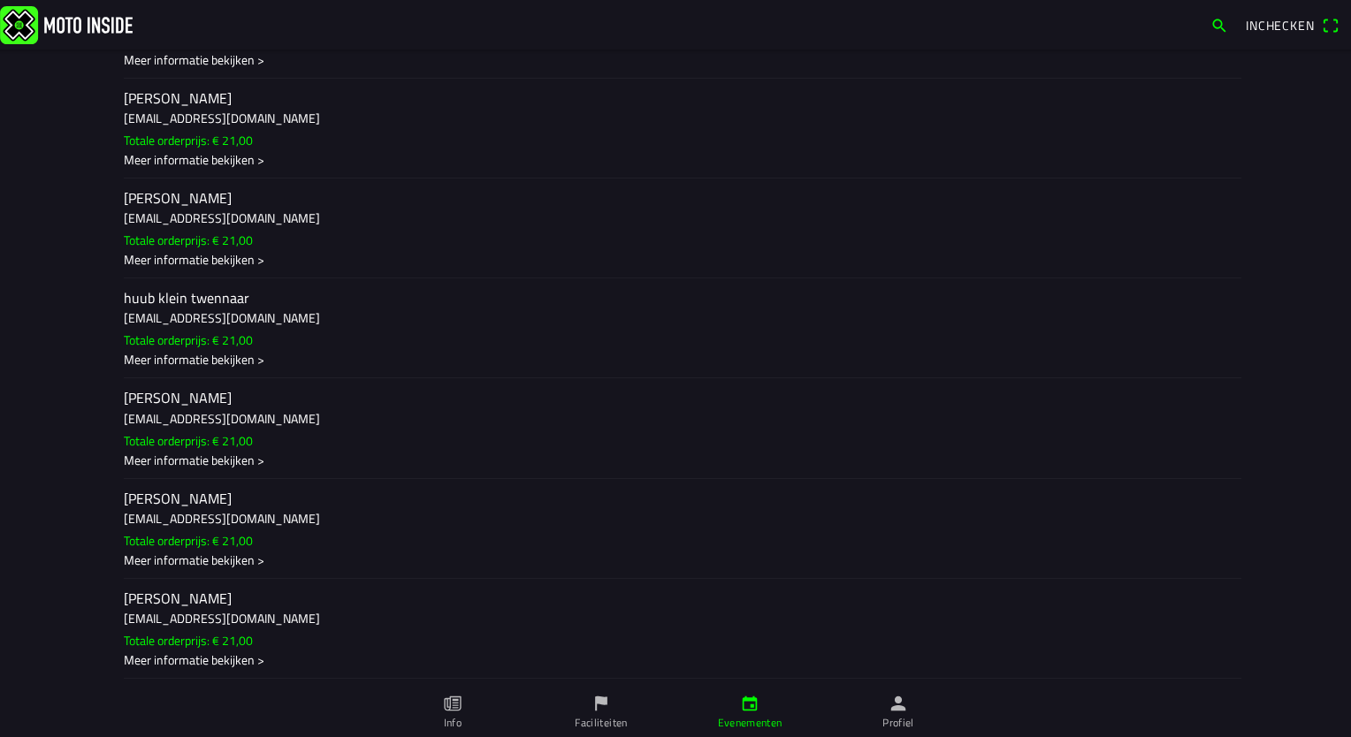
scroll to position [3625, 0]
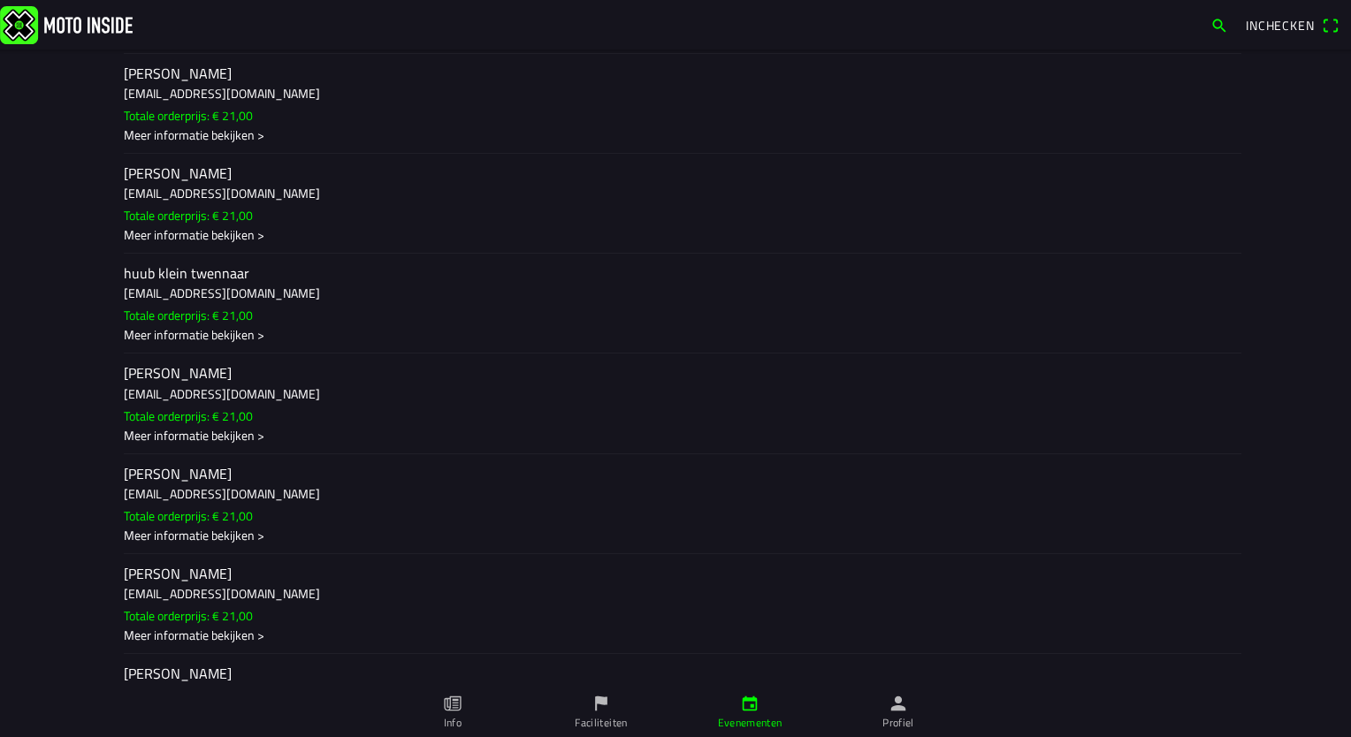
click at [172, 245] on div "Meer informatie bekijken >" at bounding box center [675, 235] width 1103 height 19
click at [23, 360] on ion-backdrop at bounding box center [675, 368] width 1351 height 737
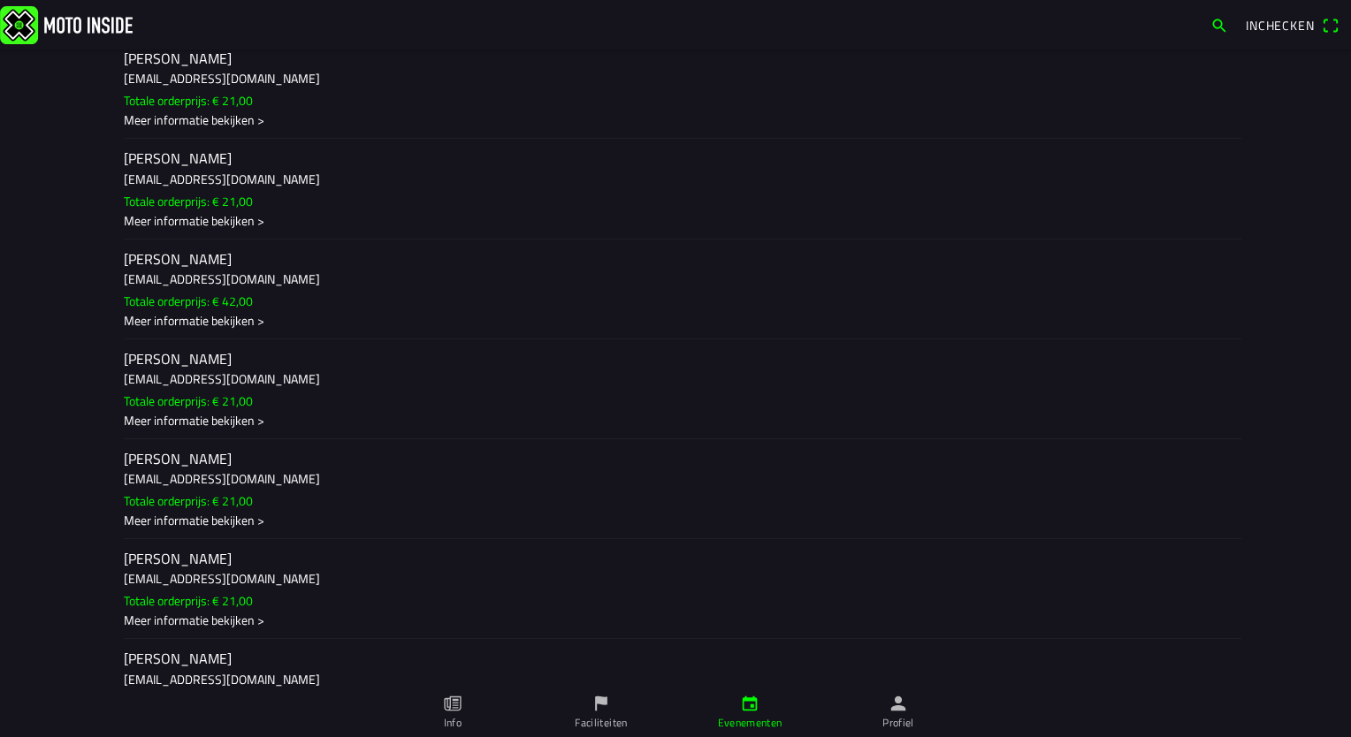
scroll to position [7073, 0]
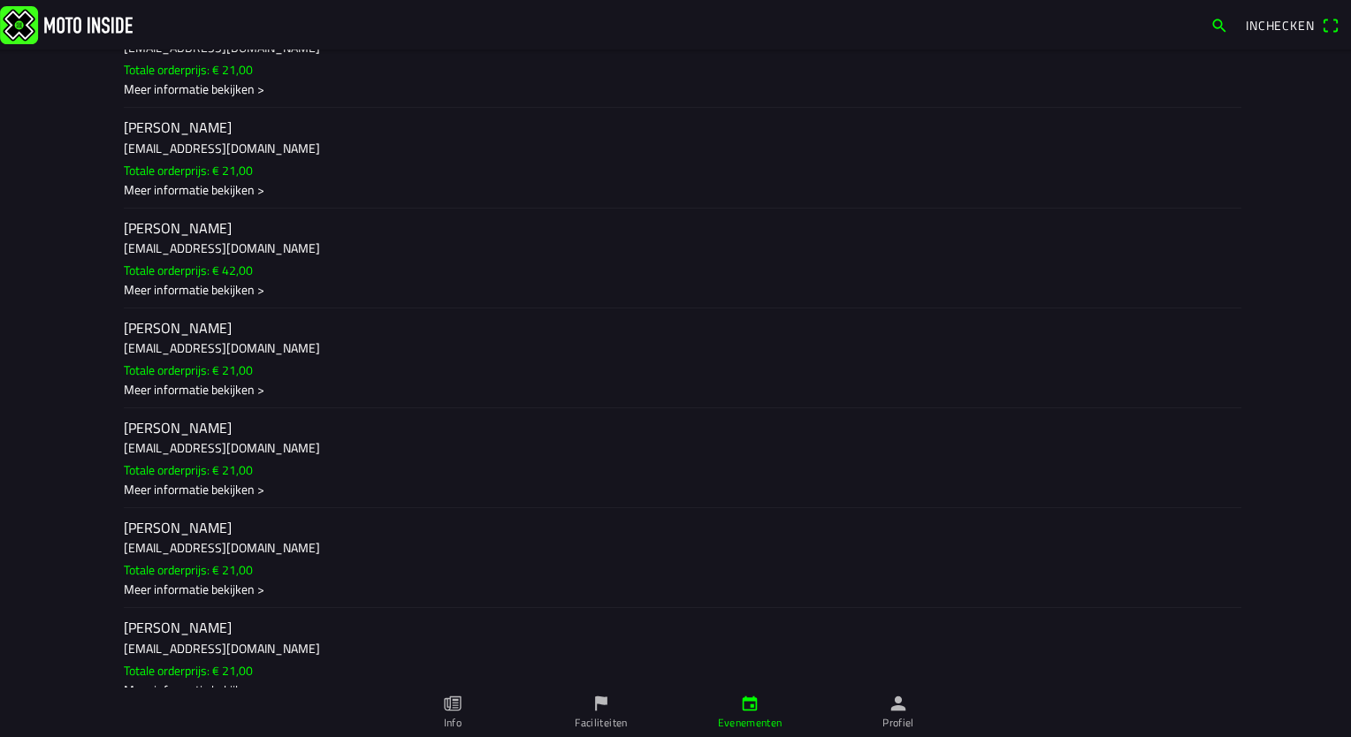
click at [163, 399] on div "Meer informatie bekijken >" at bounding box center [675, 389] width 1103 height 19
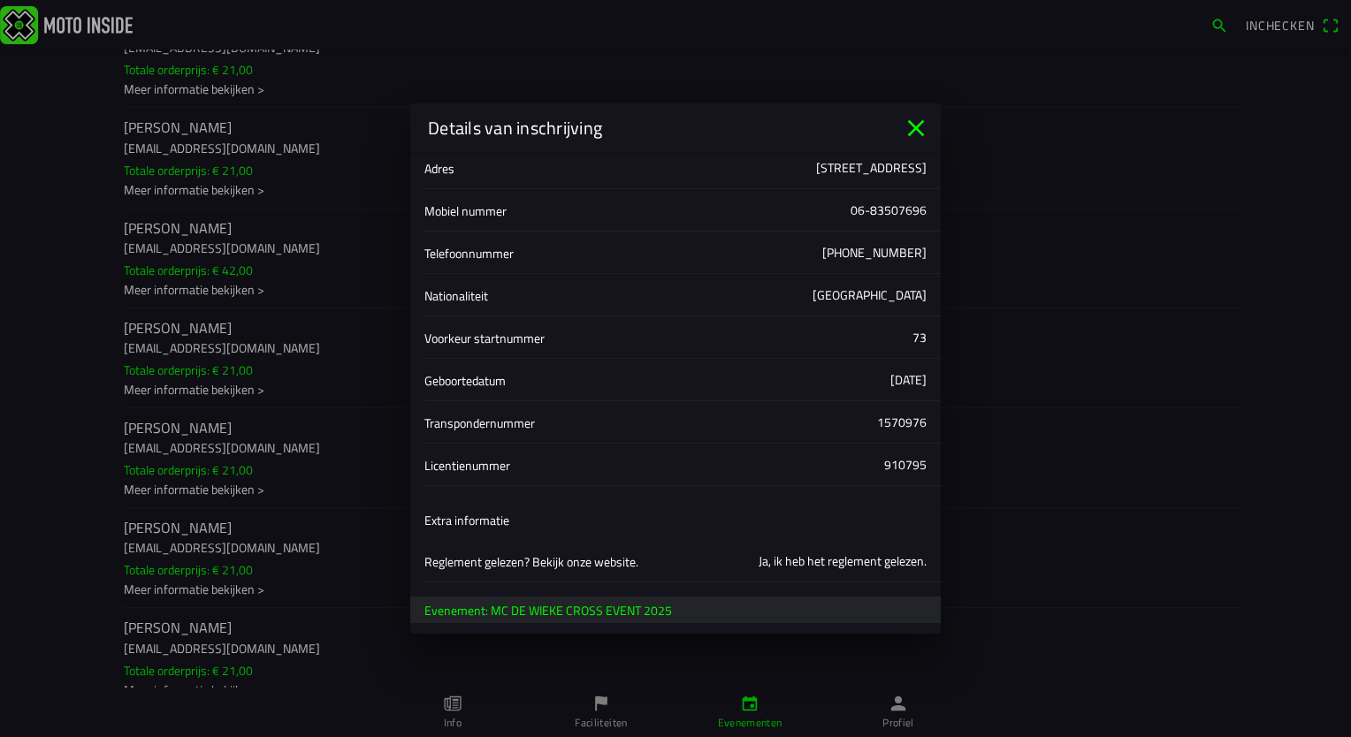
scroll to position [265, 0]
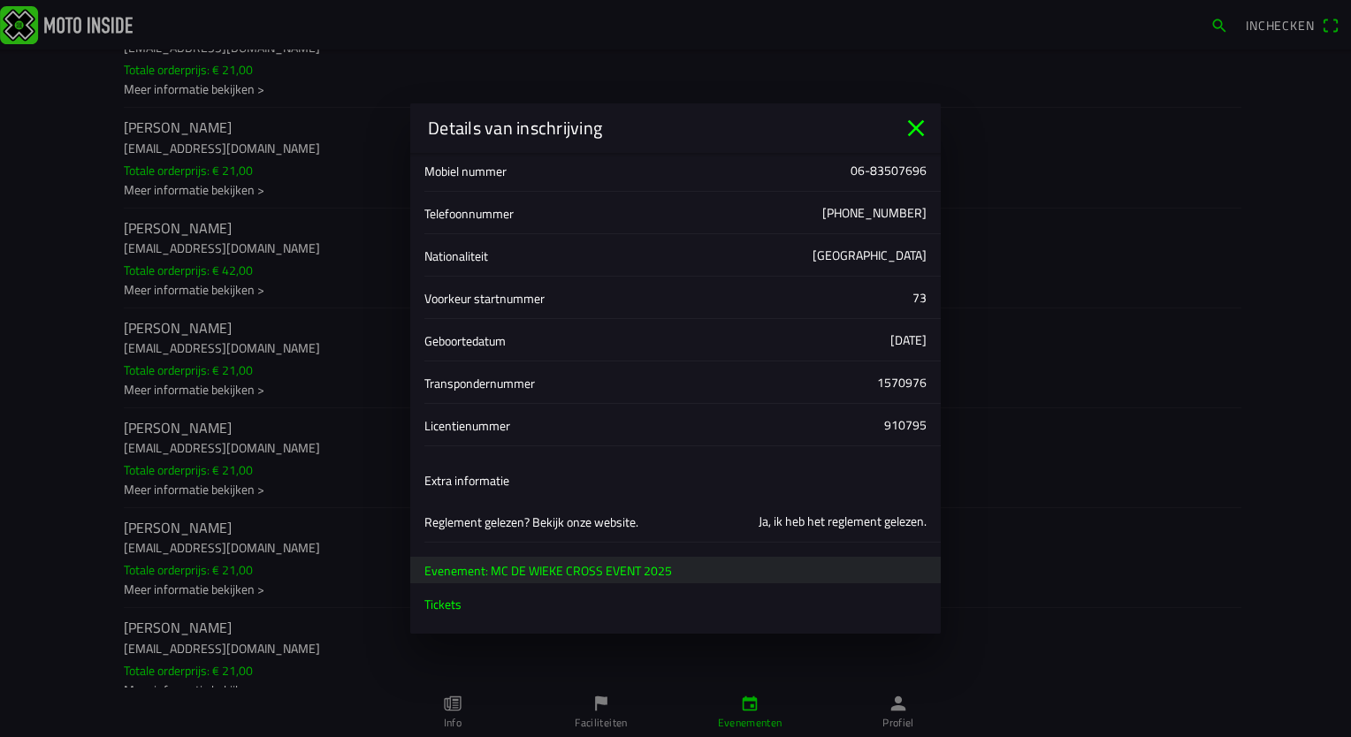
click at [912, 126] on icon "close" at bounding box center [916, 128] width 28 height 28
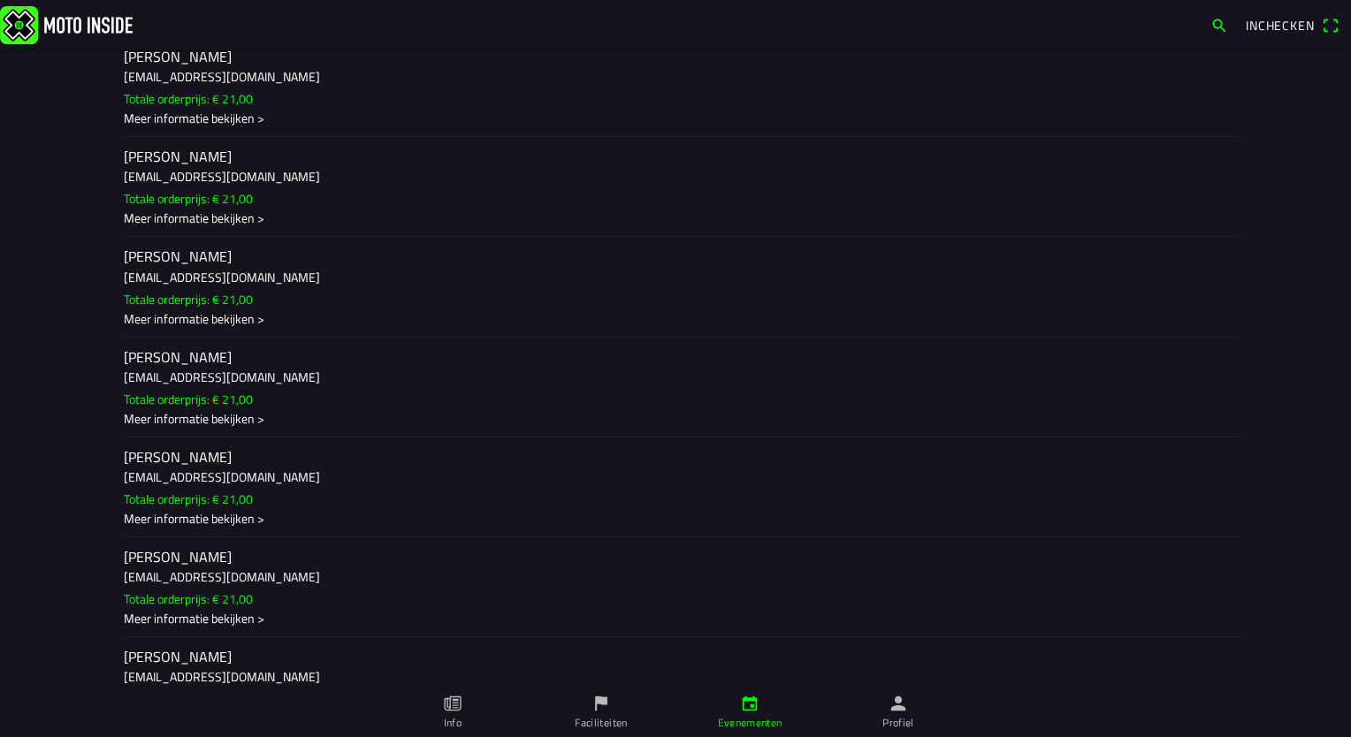
scroll to position [8575, 0]
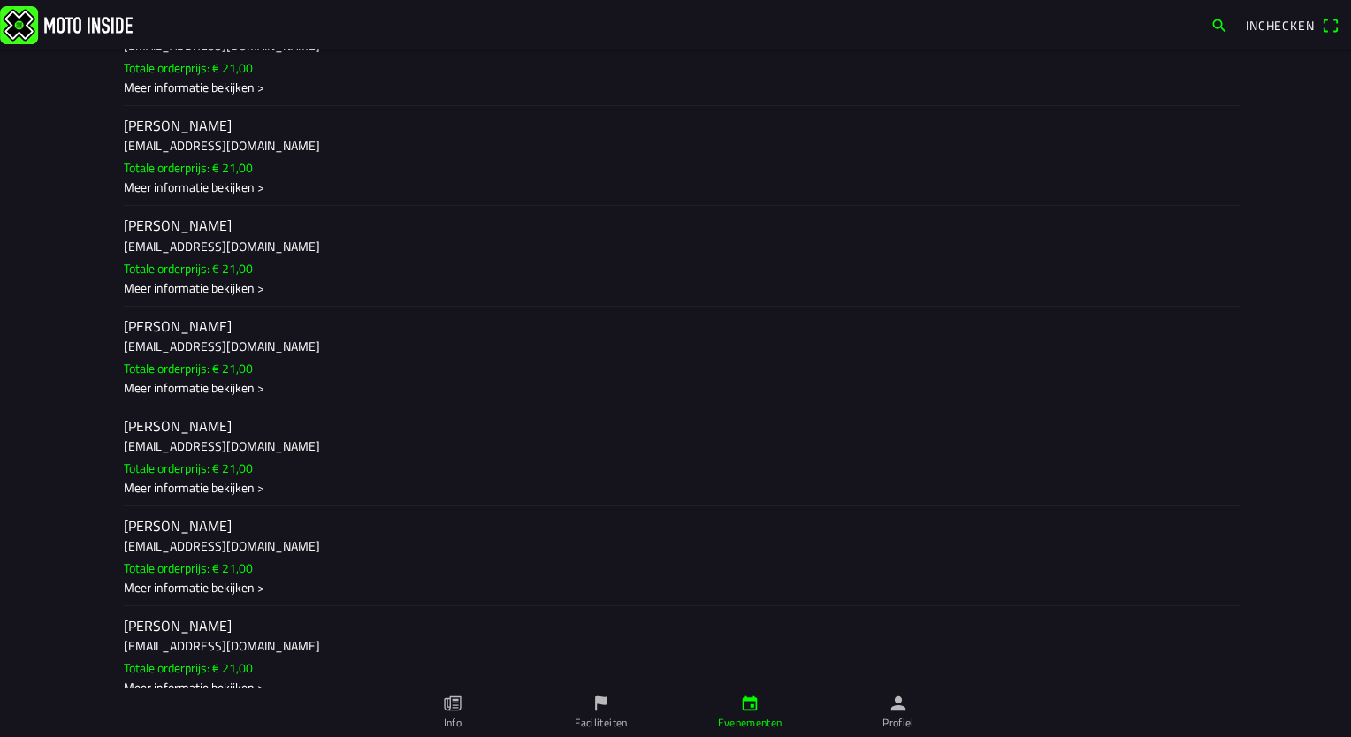
click at [225, 197] on div "Meer informatie bekijken >" at bounding box center [675, 188] width 1103 height 19
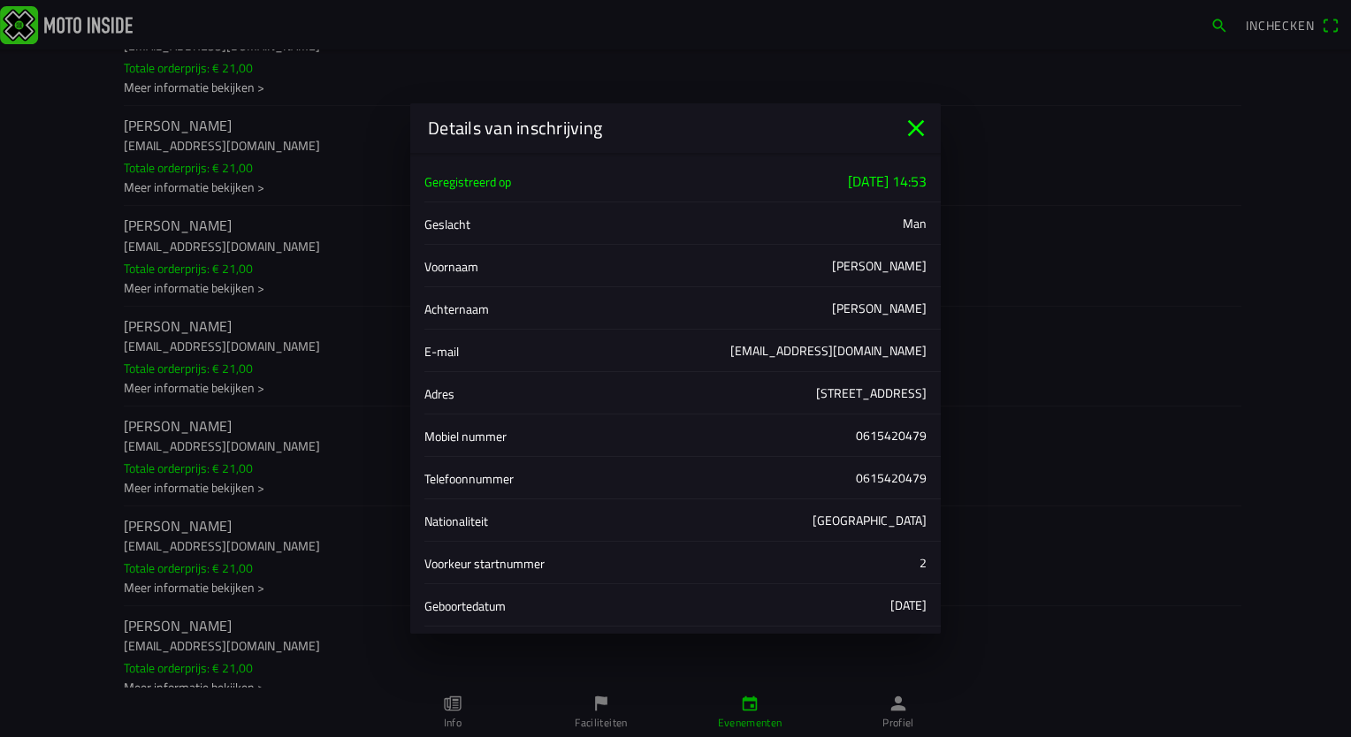
click at [917, 129] on icon "close" at bounding box center [916, 128] width 17 height 17
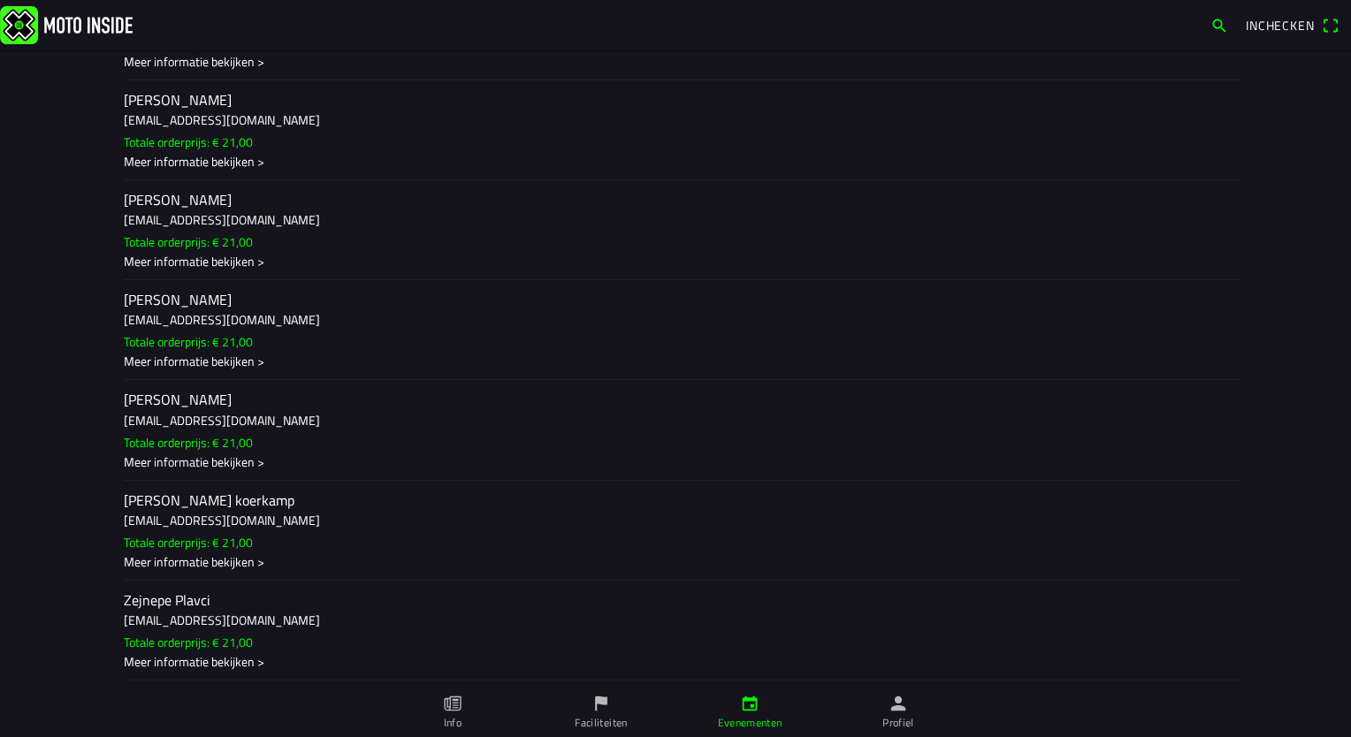
scroll to position [11282, 0]
click at [234, 544] on div "Meer informatie bekijken >" at bounding box center [675, 661] width 1103 height 19
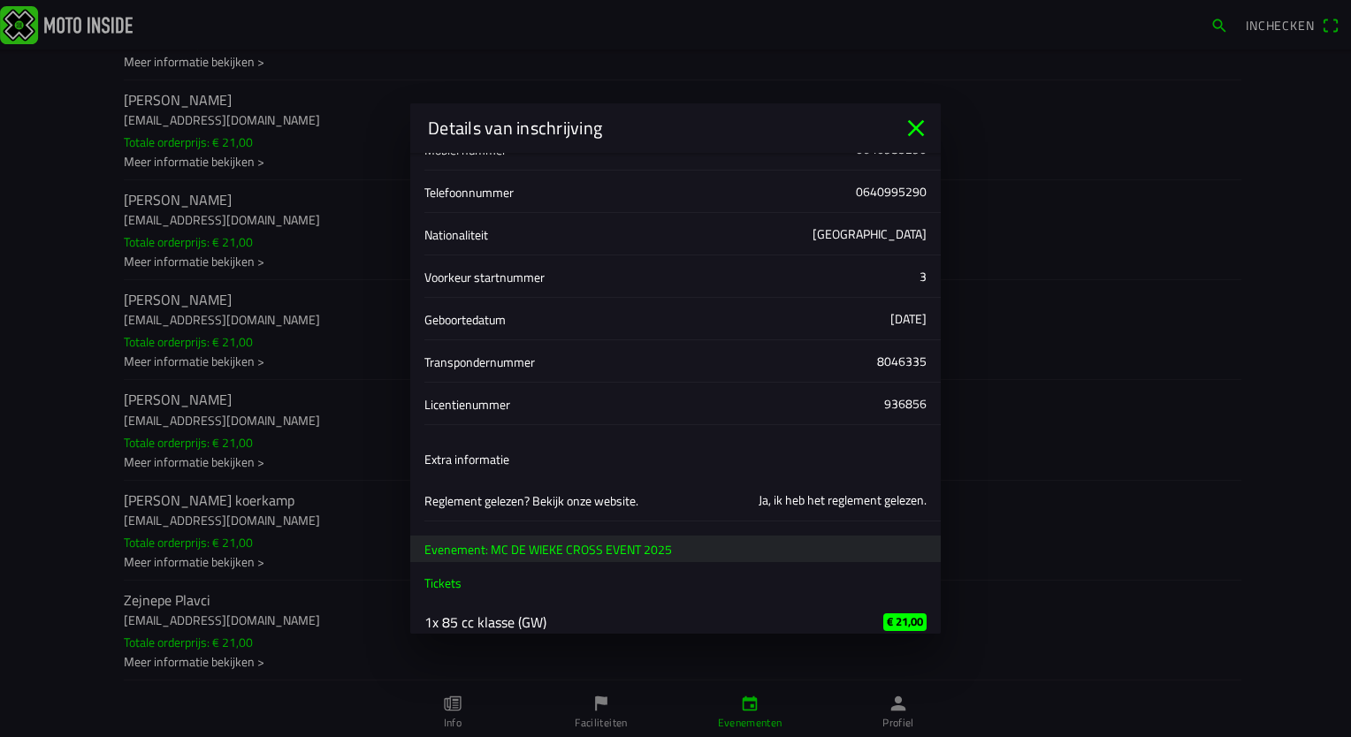
scroll to position [303, 0]
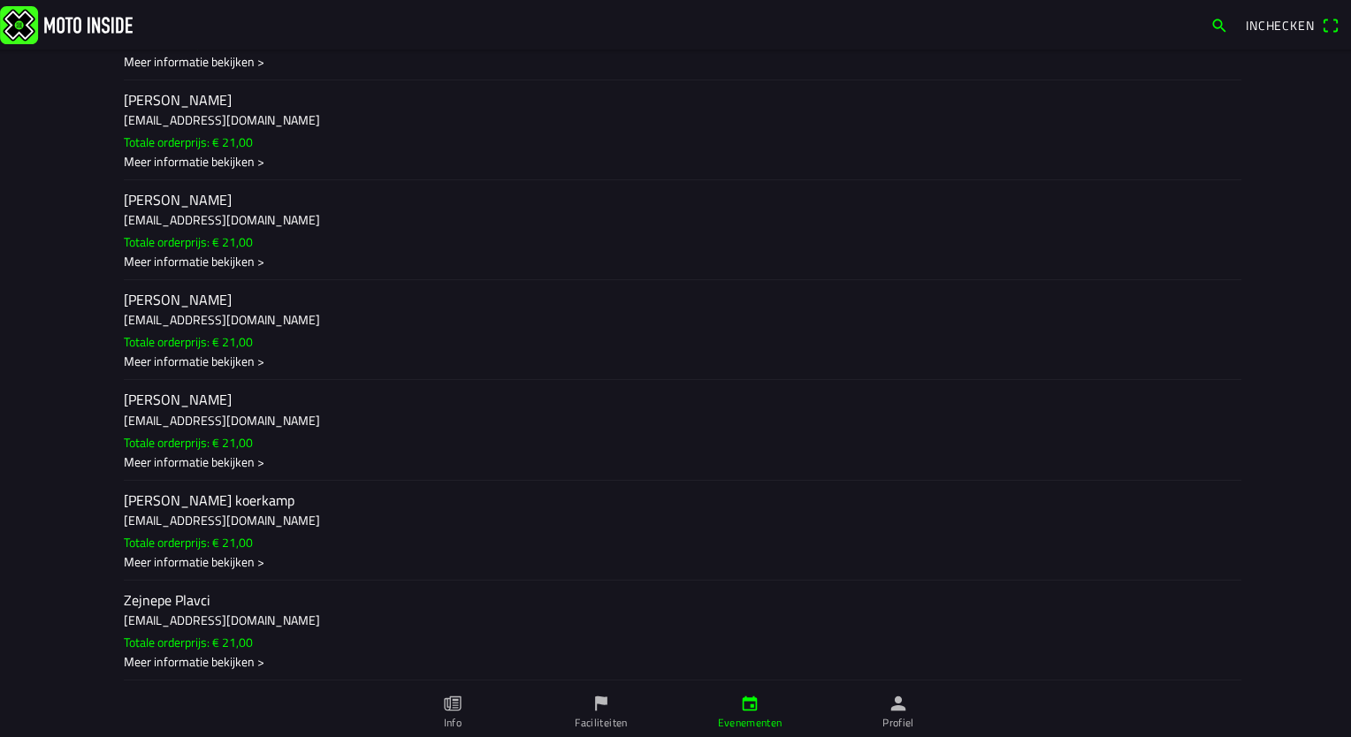
click at [917, 341] on ion-backdrop at bounding box center [675, 368] width 1351 height 737
click at [499, 544] on h3 "[EMAIL_ADDRESS][DOMAIN_NAME]" at bounding box center [675, 620] width 1103 height 19
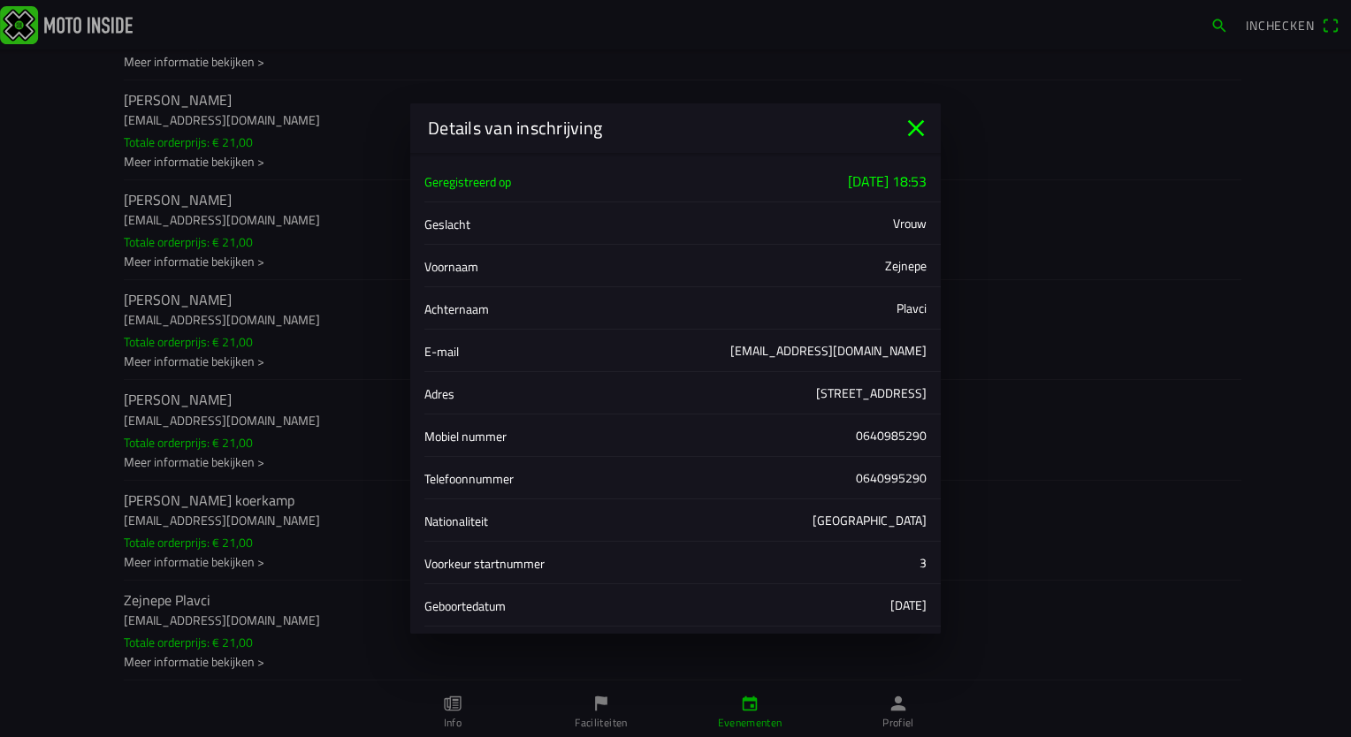
click at [917, 122] on icon "close" at bounding box center [916, 128] width 28 height 28
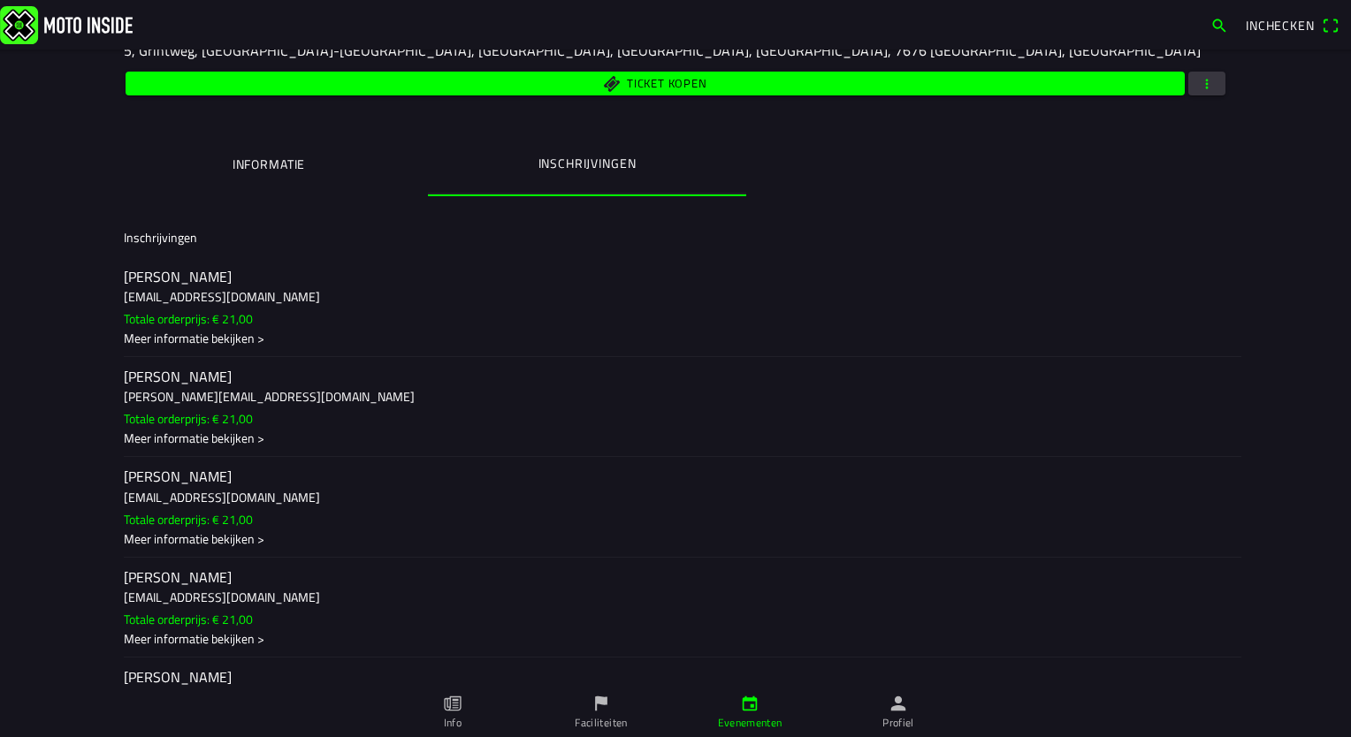
scroll to position [0, 0]
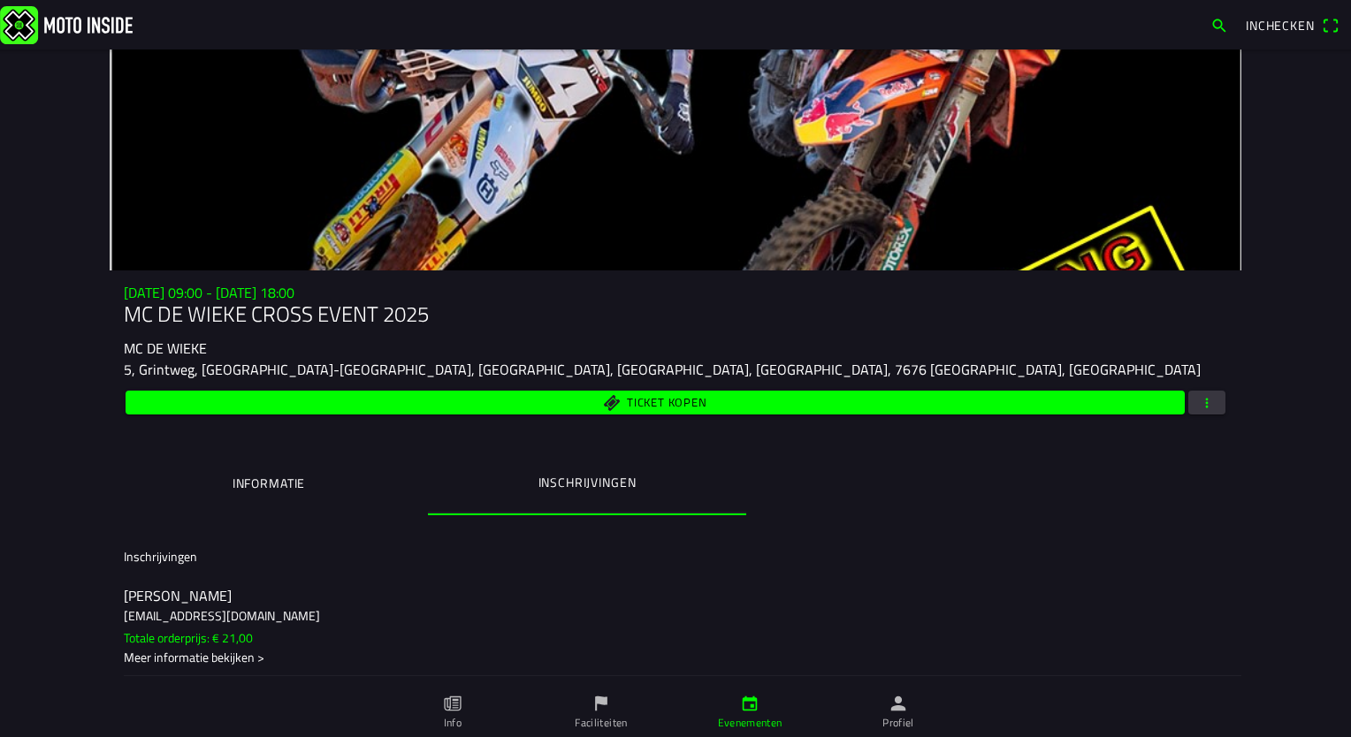
click at [917, 403] on span "button" at bounding box center [1207, 403] width 16 height 24
click at [917, 526] on ion-backdrop at bounding box center [675, 368] width 1351 height 737
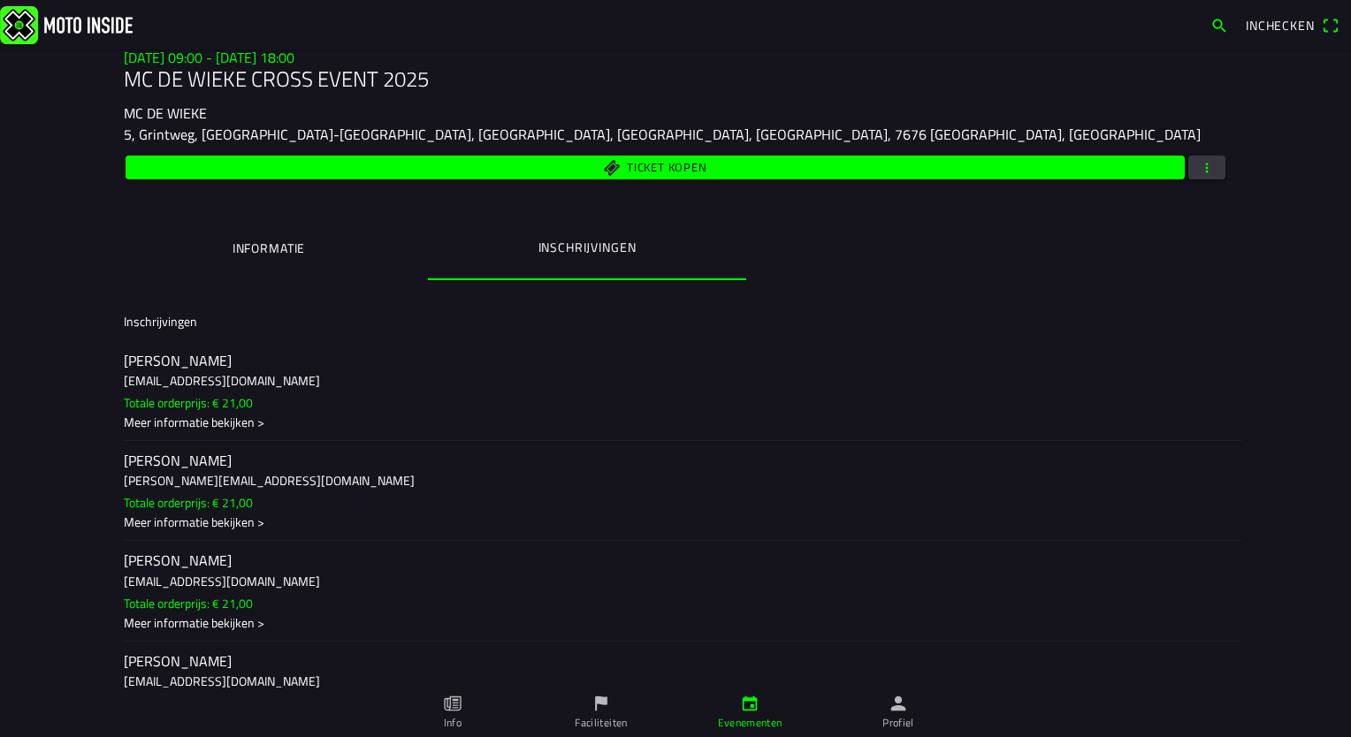
scroll to position [265, 0]
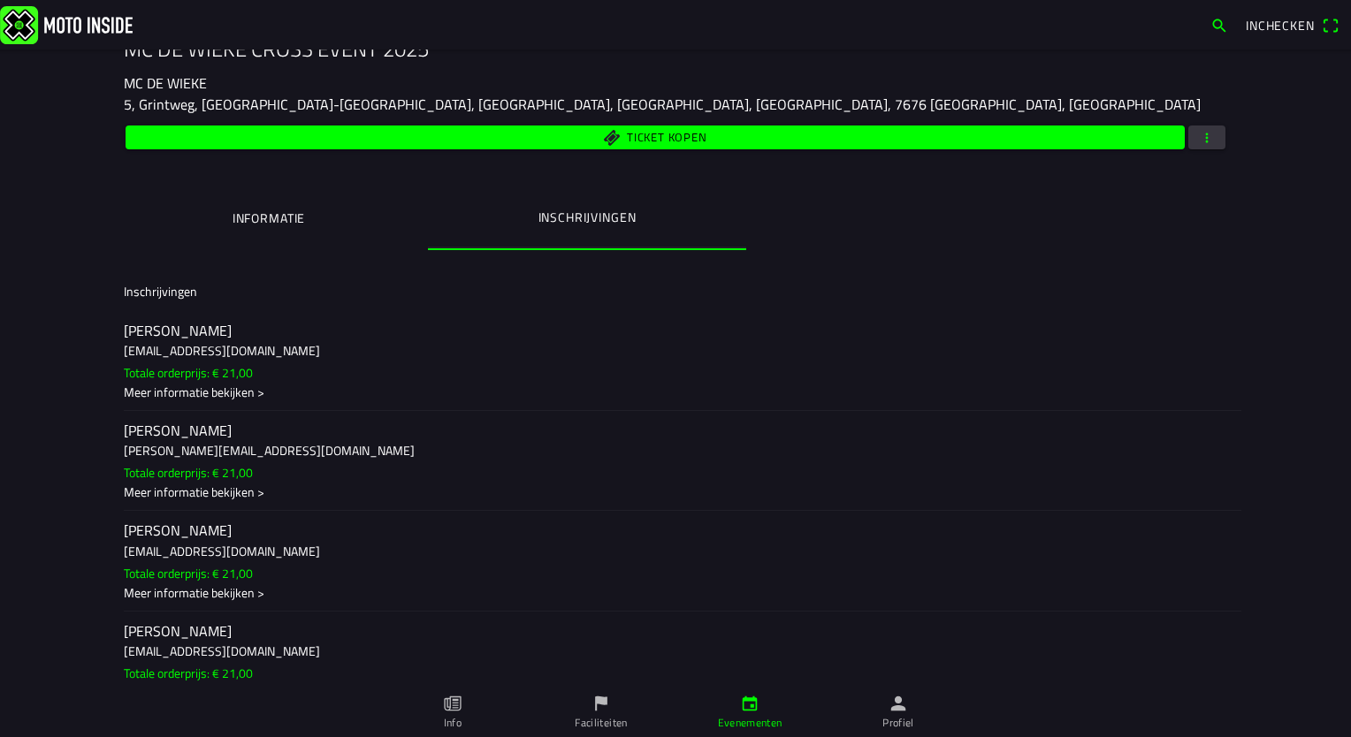
click at [894, 544] on link "Profiel" at bounding box center [898, 713] width 149 height 50
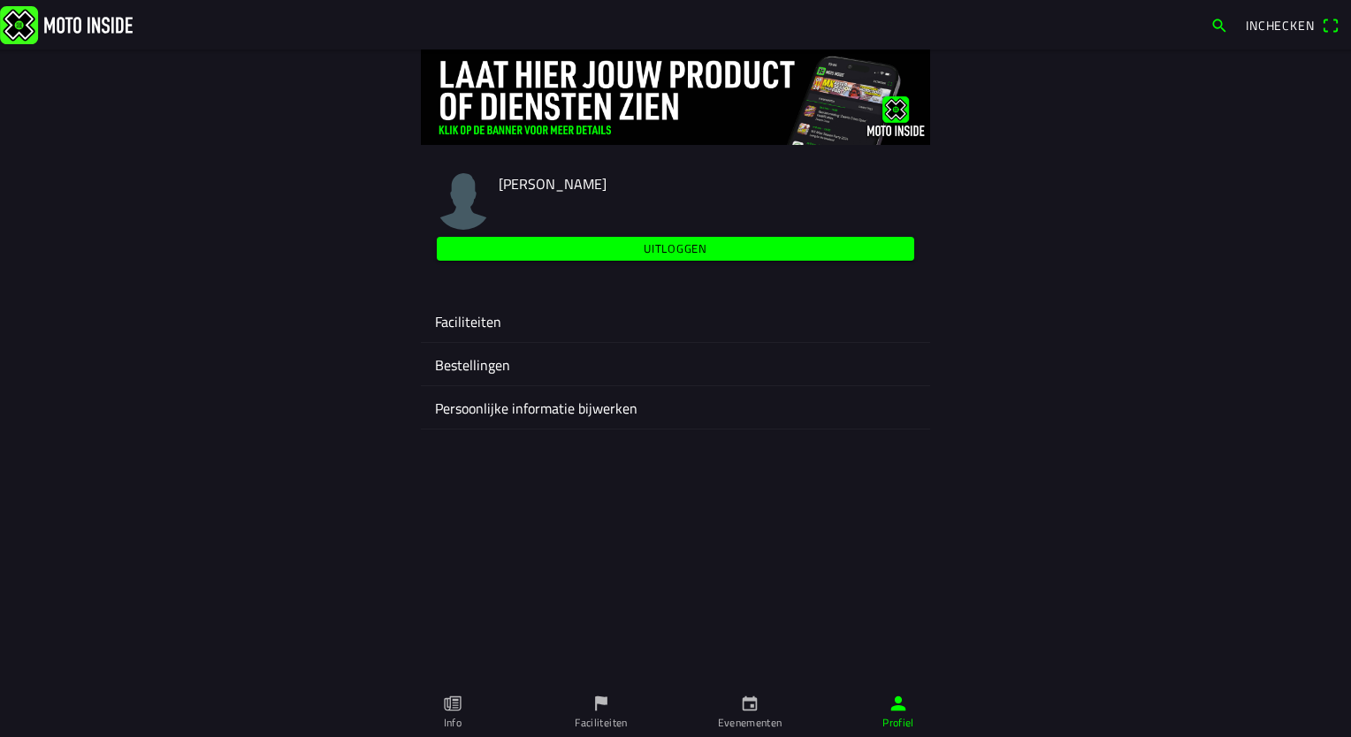
click at [753, 544] on icon "calendar" at bounding box center [749, 703] width 19 height 19
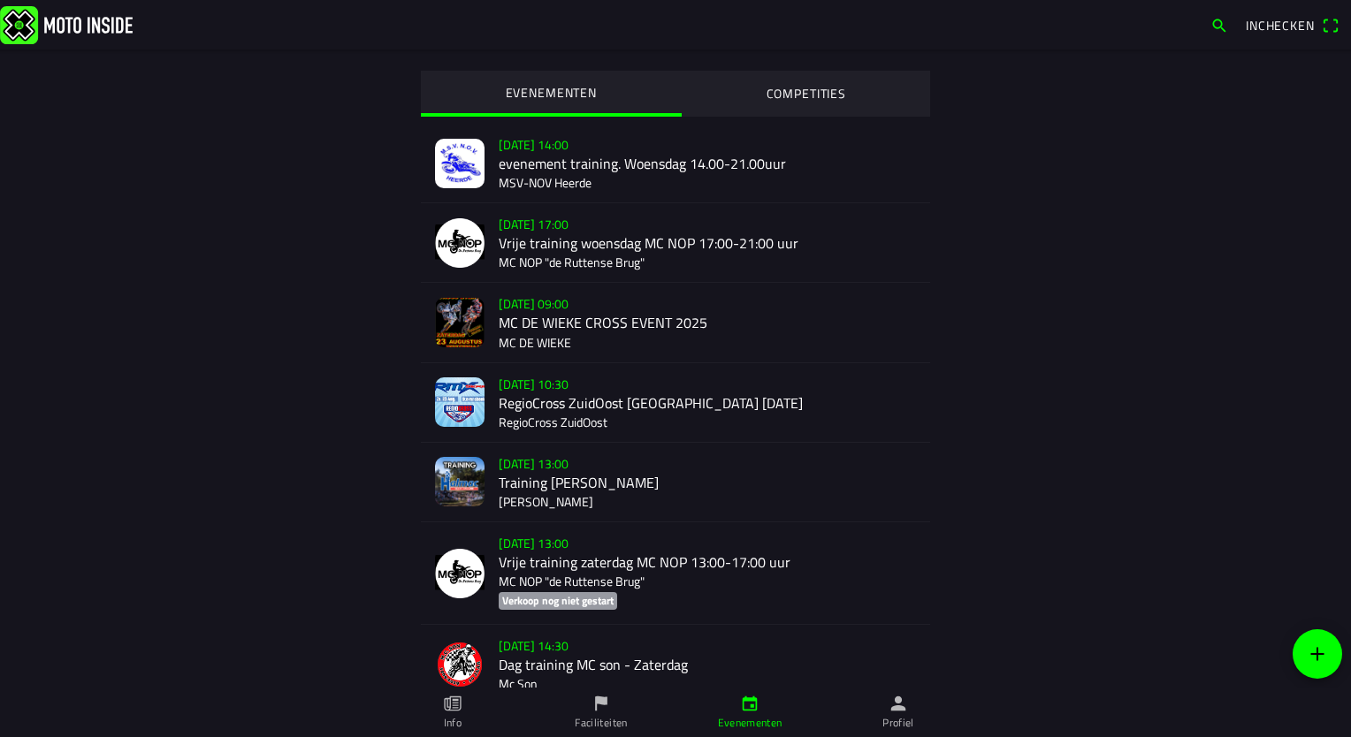
click at [578, 406] on div "[DATE] 10:30 RegioCross ZuidOost [GEOGRAPHIC_DATA] [DATE] RegioCross ZuidOost" at bounding box center [707, 402] width 417 height 79
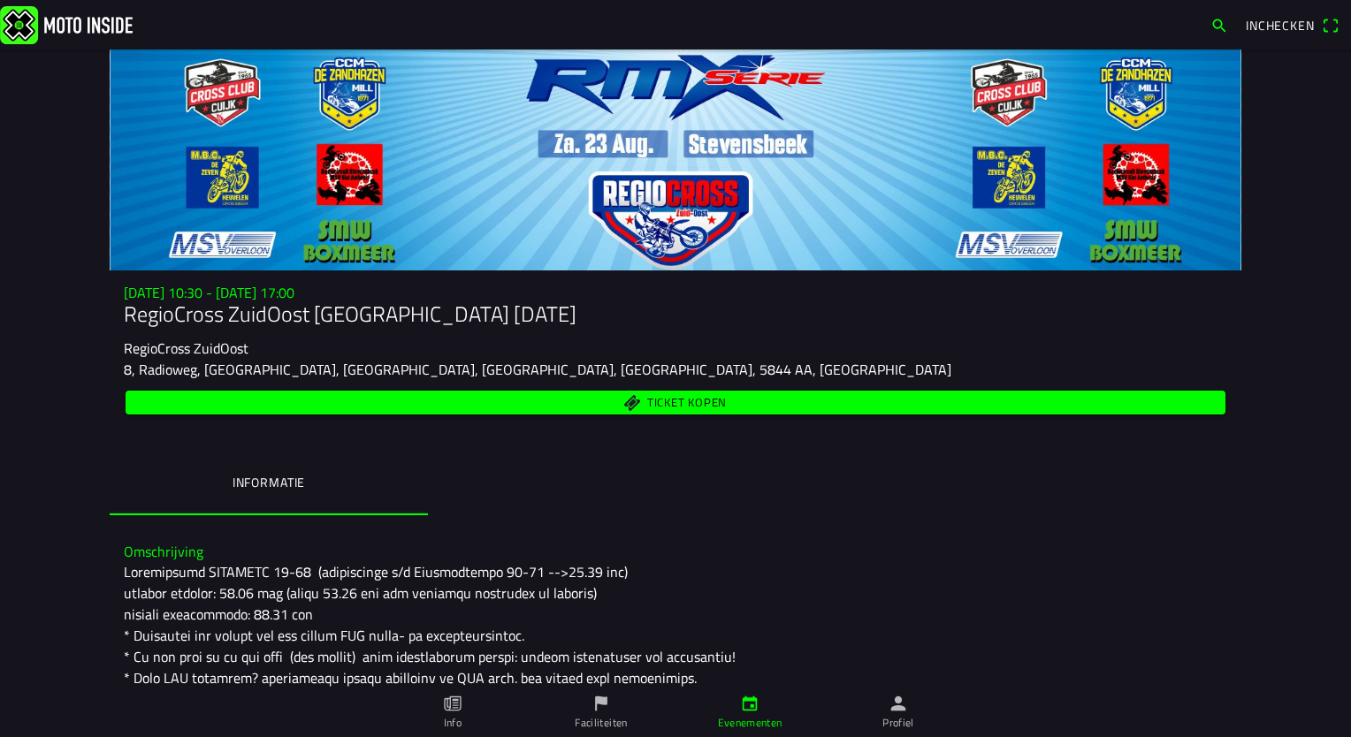
click at [739, 544] on link "Evenementen" at bounding box center [749, 713] width 149 height 50
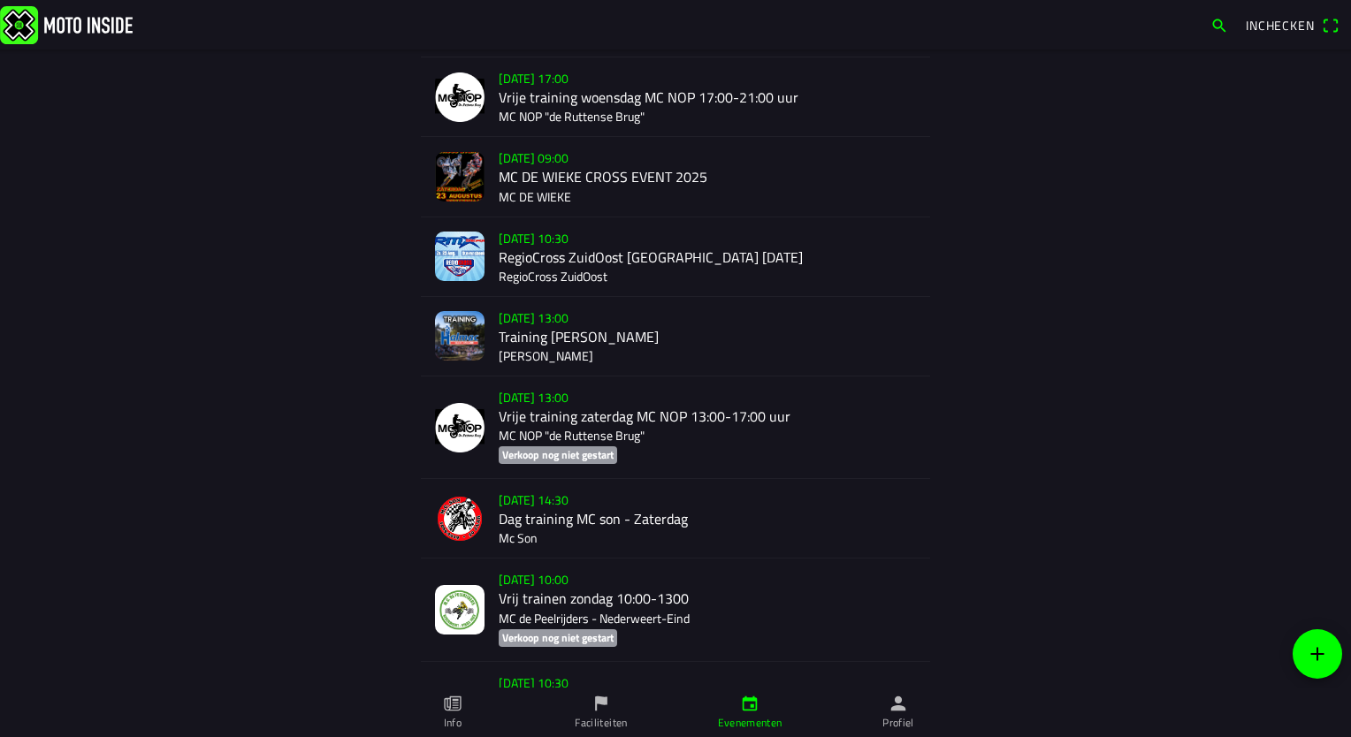
scroll to position [177, 0]
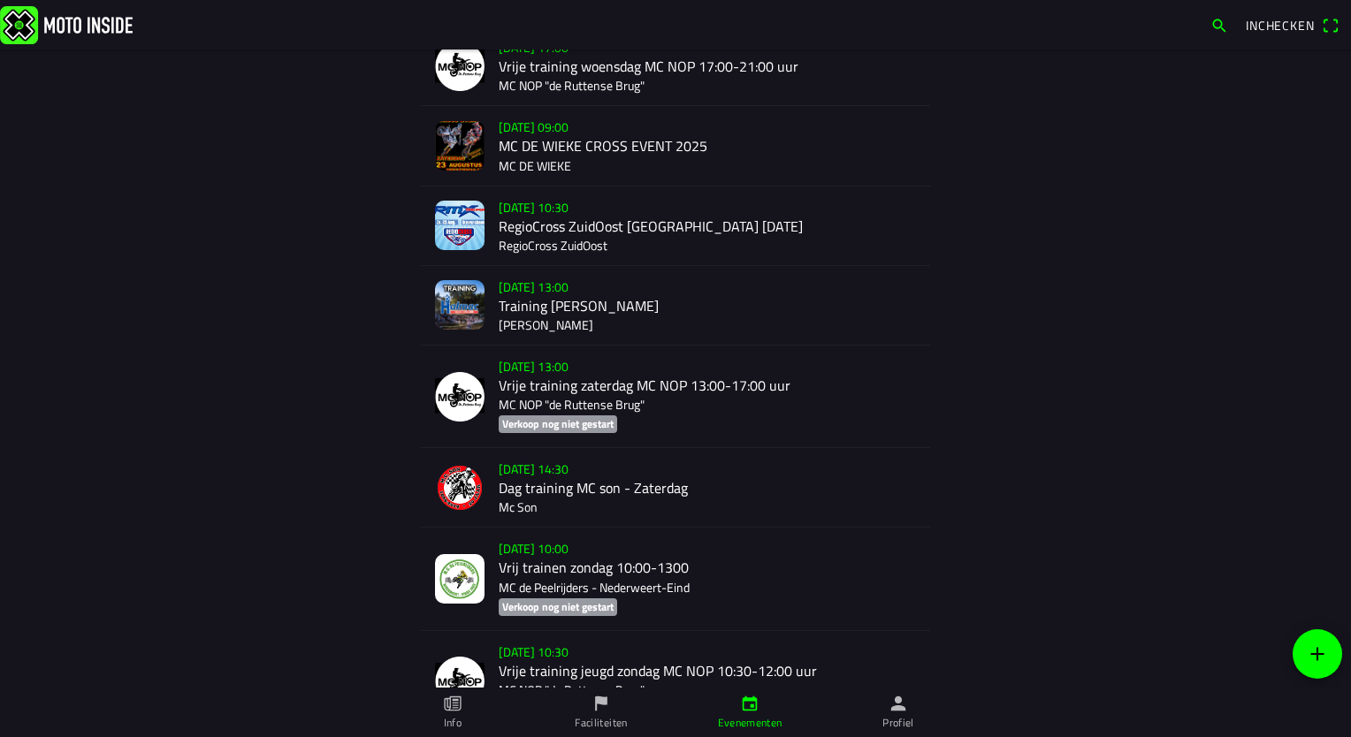
click at [552, 303] on div "[DATE] 13:00 Training Halmac [GEOGRAPHIC_DATA]" at bounding box center [707, 305] width 417 height 79
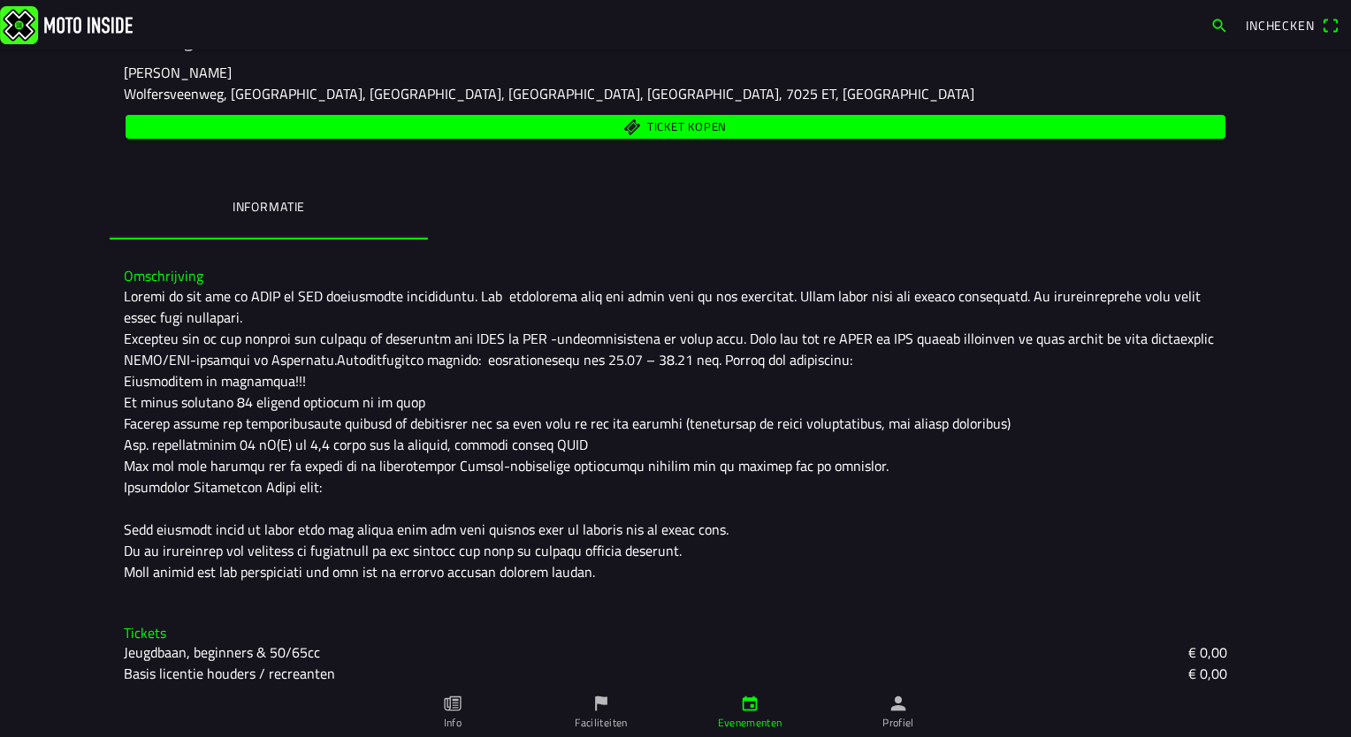
scroll to position [307, 0]
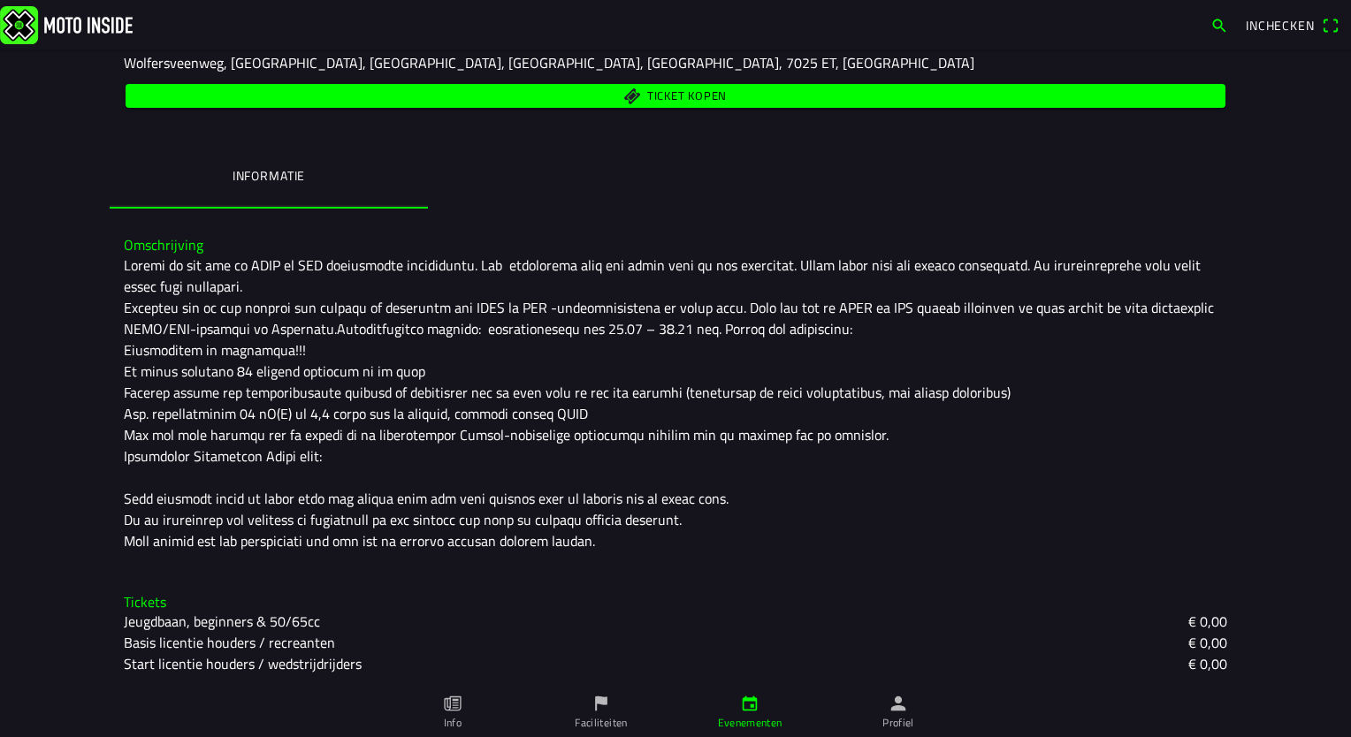
click at [739, 544] on ion-label "Evenementen" at bounding box center [750, 723] width 65 height 16
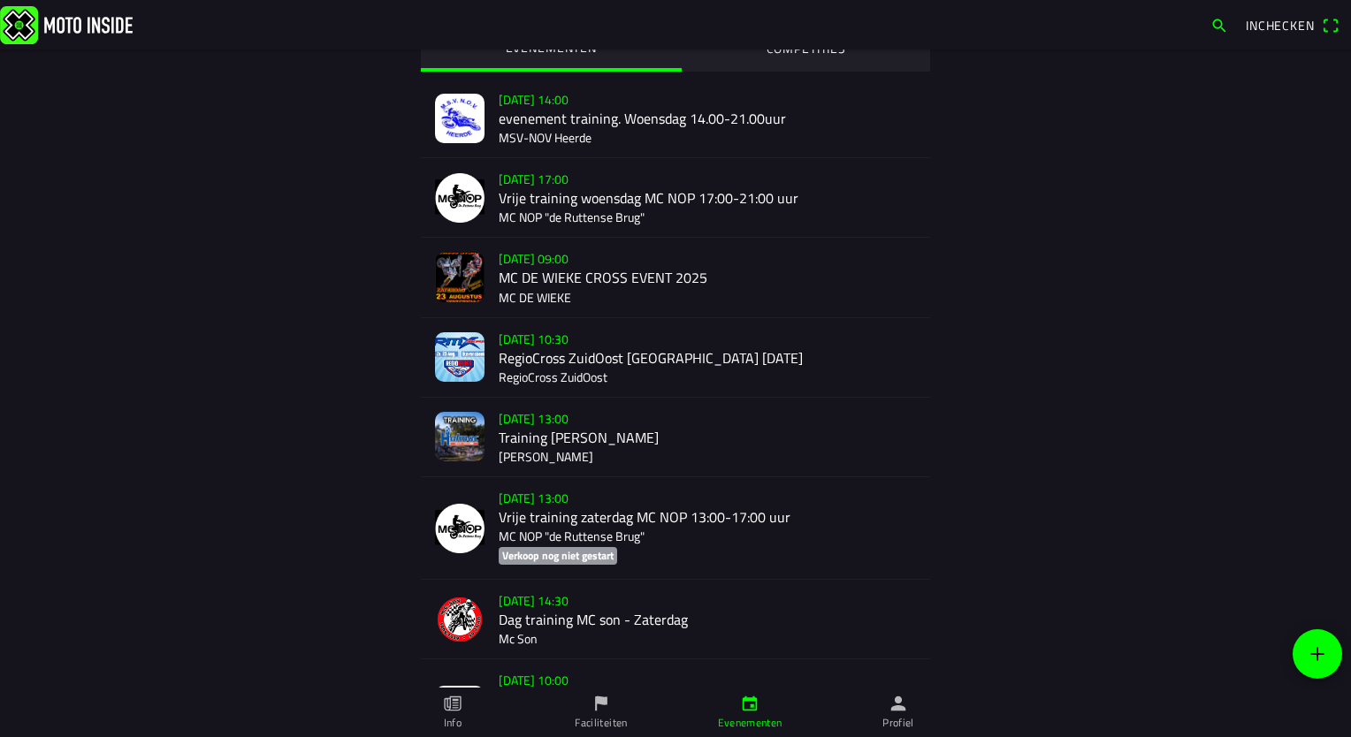
scroll to position [88, 0]
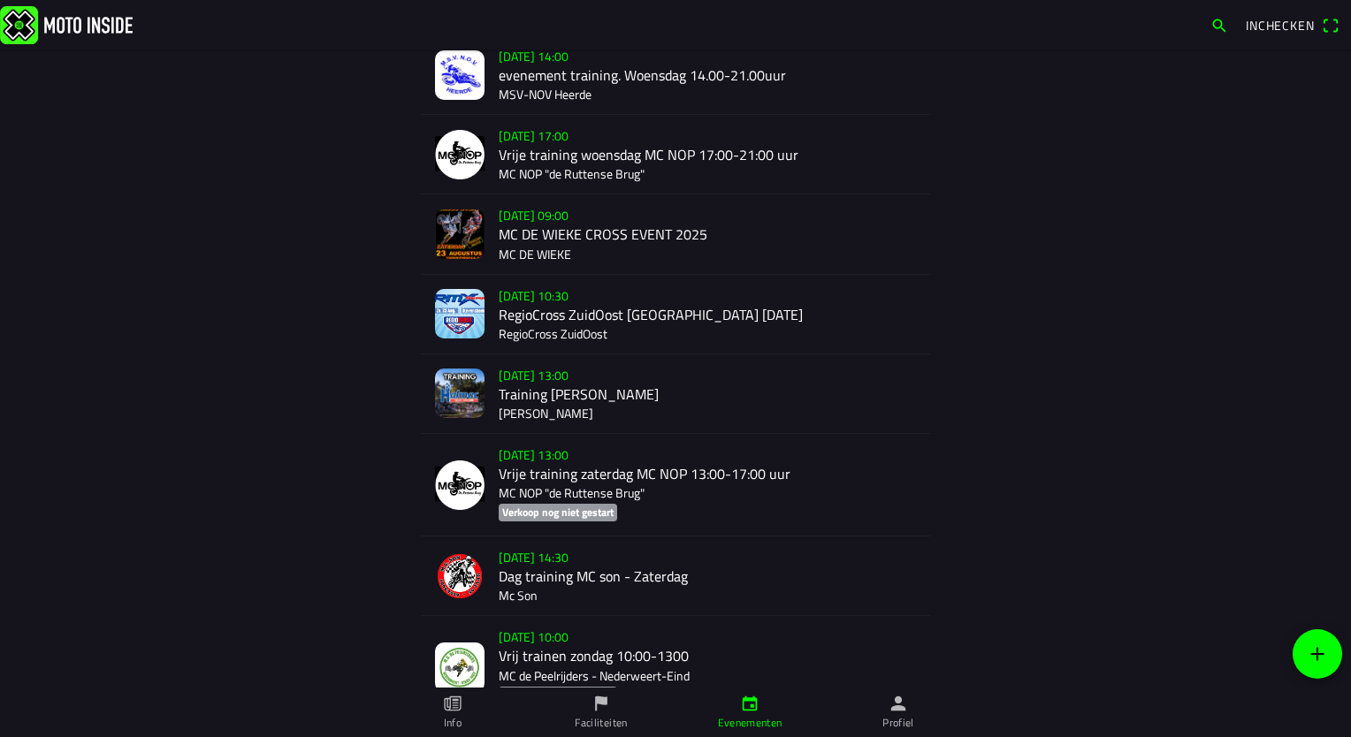
click at [542, 544] on div "[DATE] 14:30 Dag training MC son - Zaterdag Mc Son" at bounding box center [707, 576] width 417 height 79
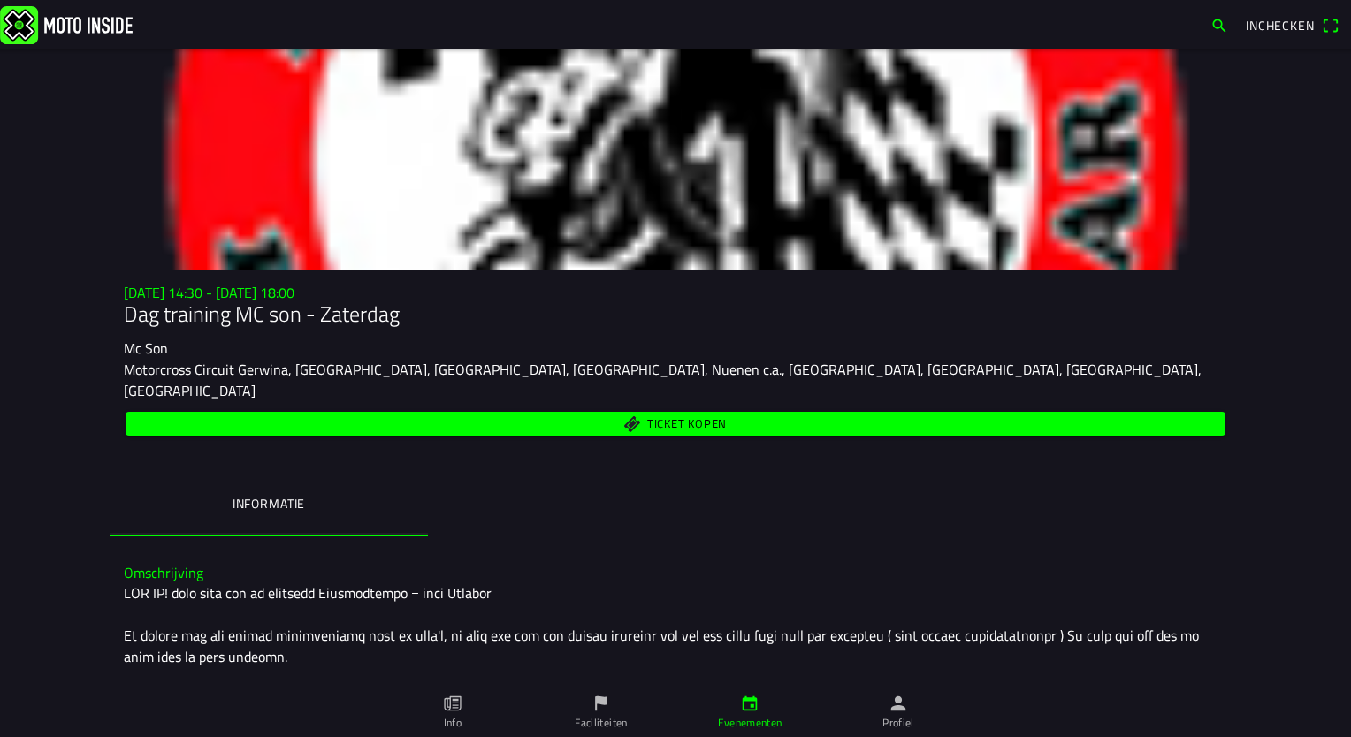
click at [755, 544] on link "Evenementen" at bounding box center [749, 713] width 149 height 50
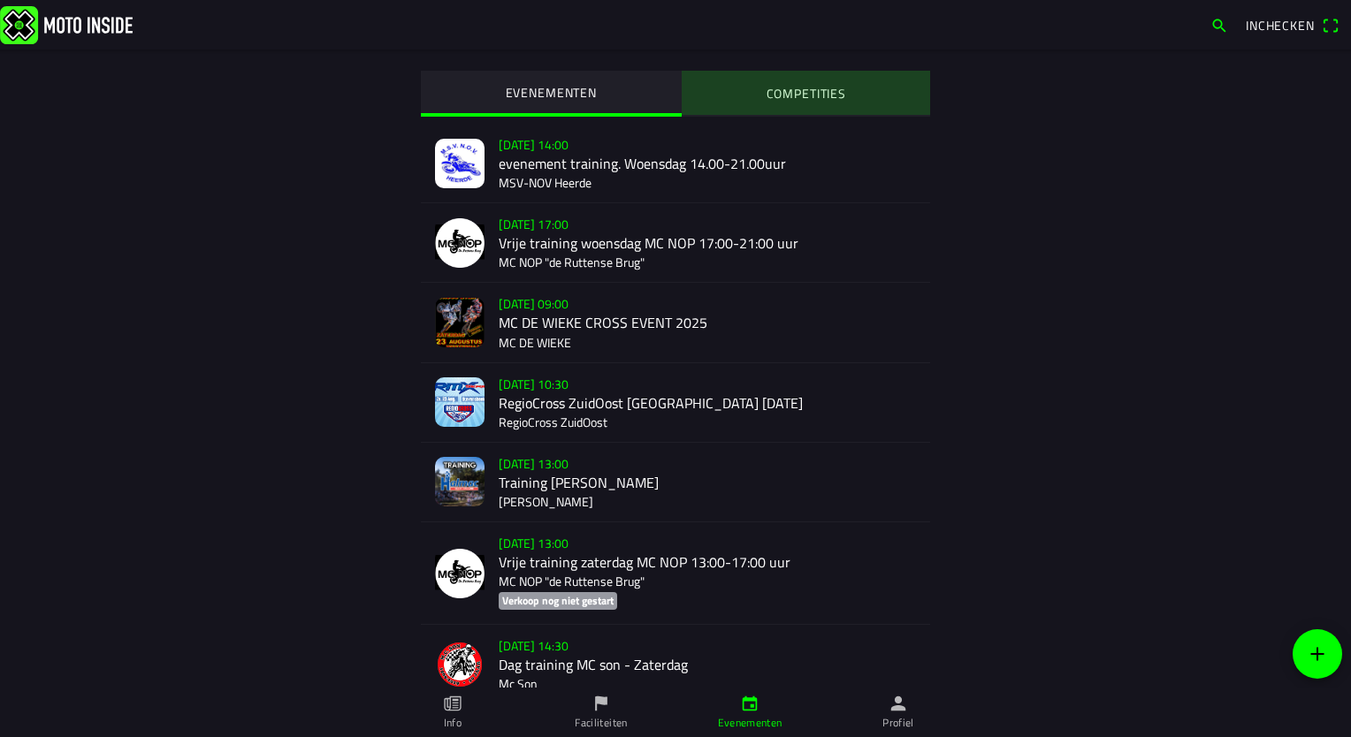
click at [0, 0] on slot "COMPETITIES" at bounding box center [0, 0] width 0 height 0
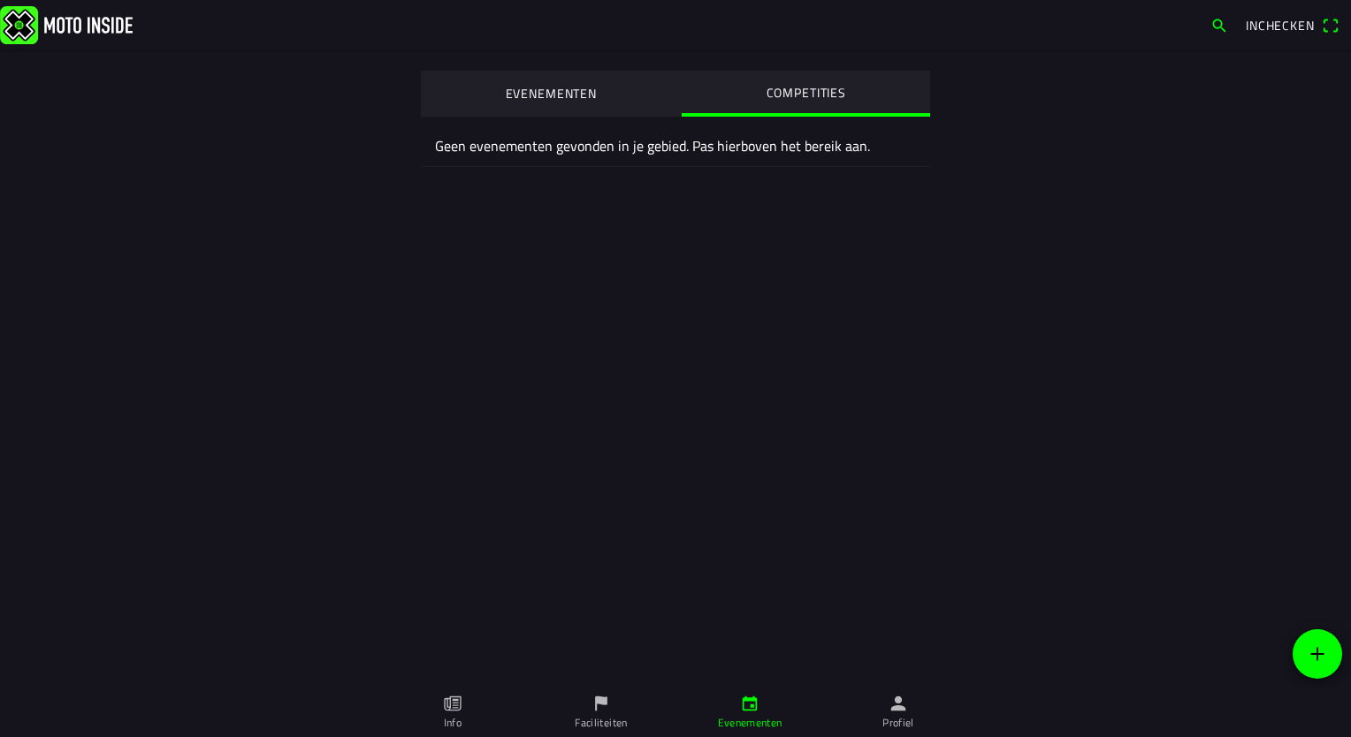
click at [0, 0] on slot "EVENEMENTEN" at bounding box center [0, 0] width 0 height 0
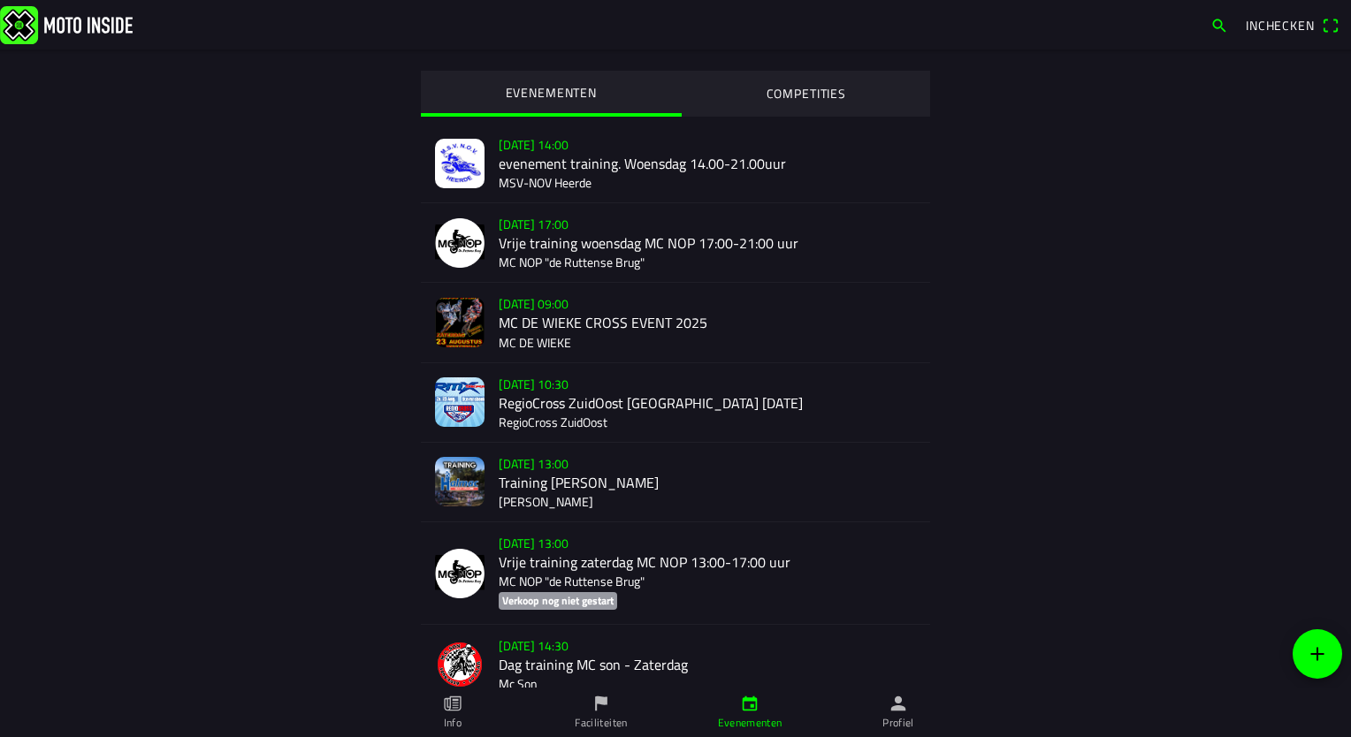
click at [452, 544] on icon "paper" at bounding box center [452, 703] width 19 height 19
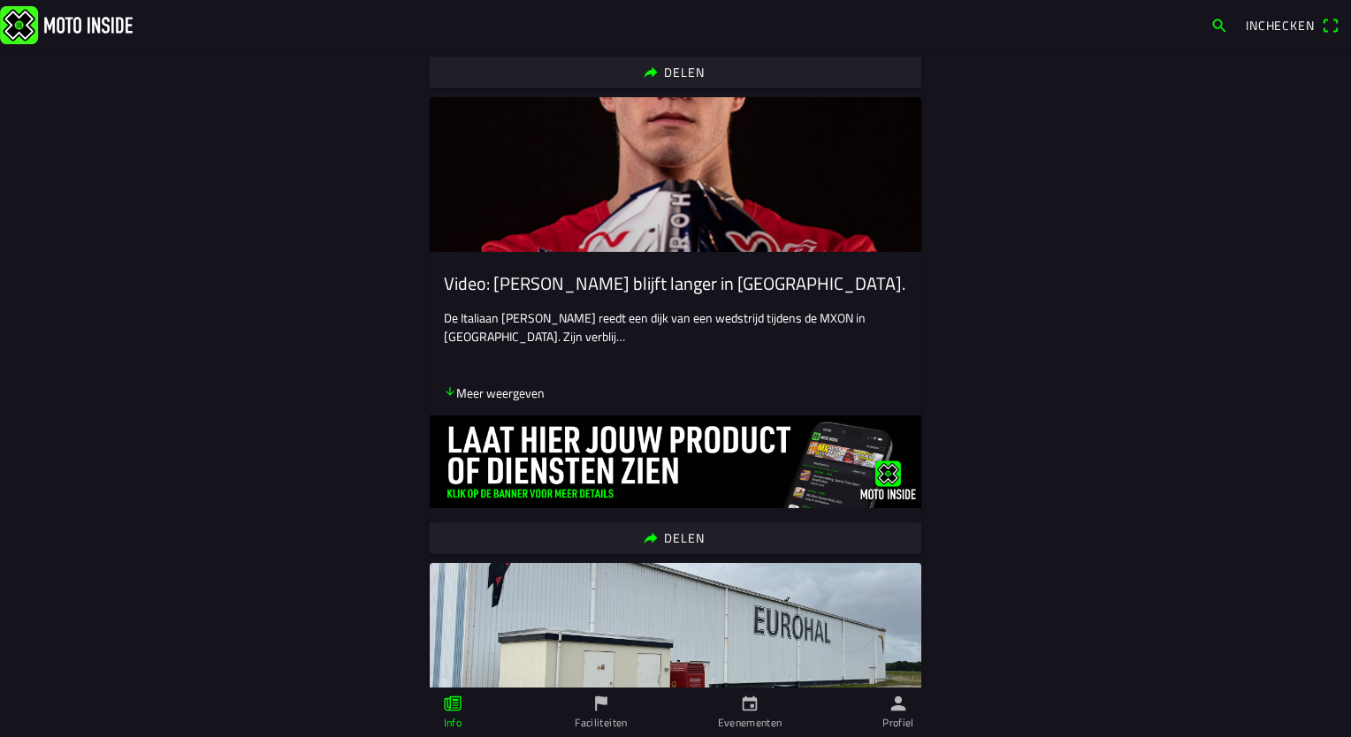
scroll to position [10151, 0]
